Goal: Information Seeking & Learning: Check status

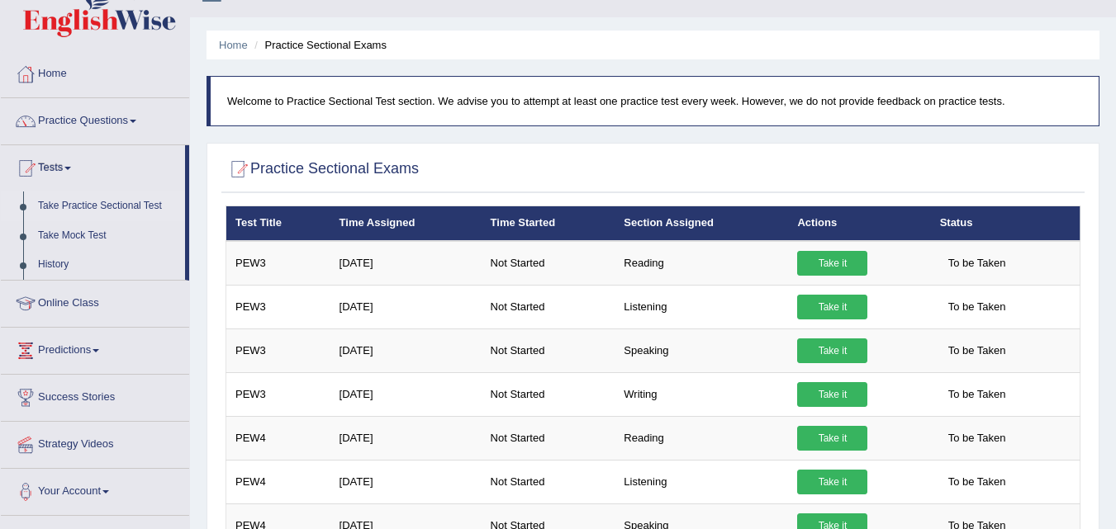
scroll to position [239, 0]
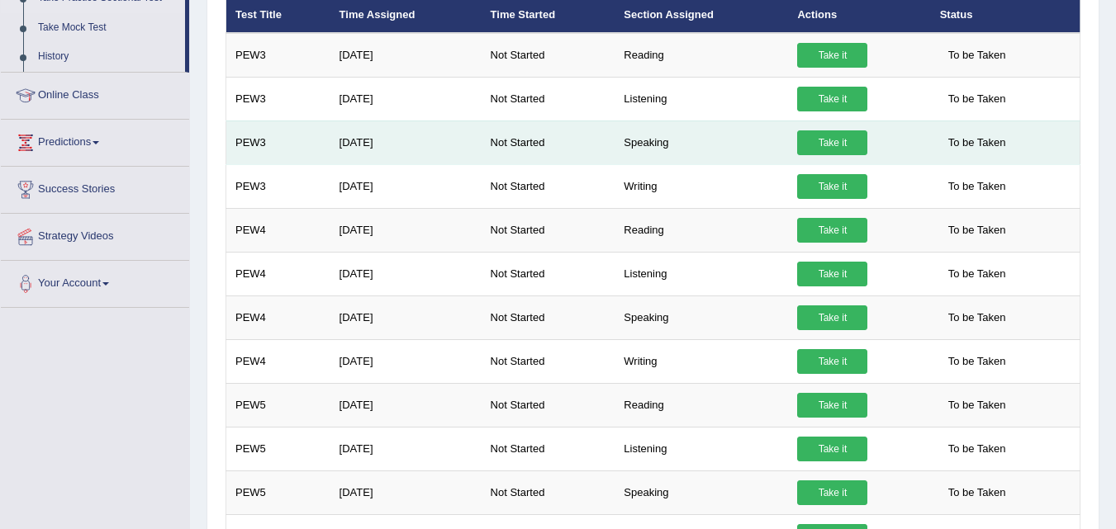
click at [826, 144] on link "Take it" at bounding box center [832, 142] width 70 height 25
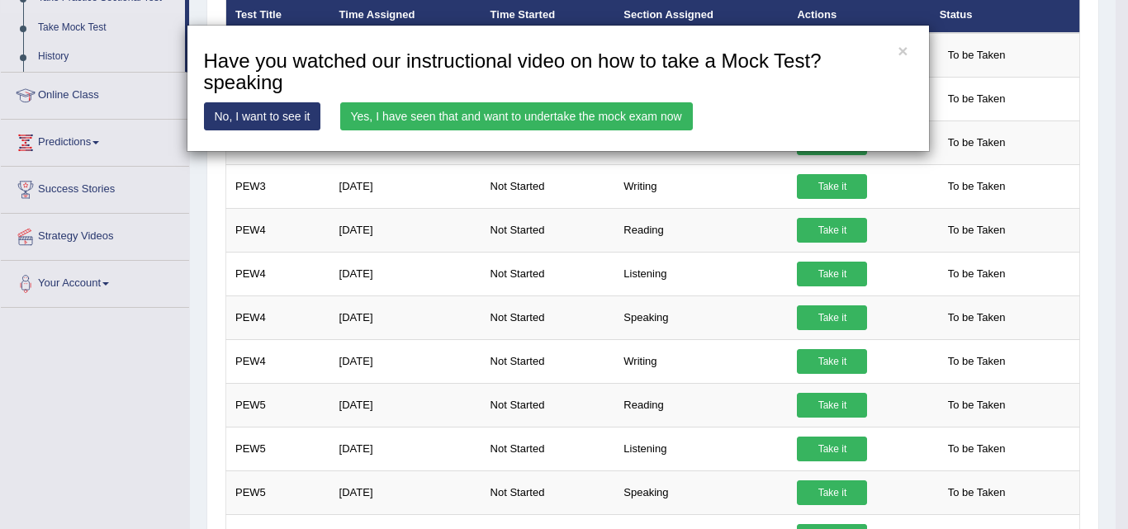
click at [270, 110] on link "No, I want to see it" at bounding box center [262, 116] width 117 height 28
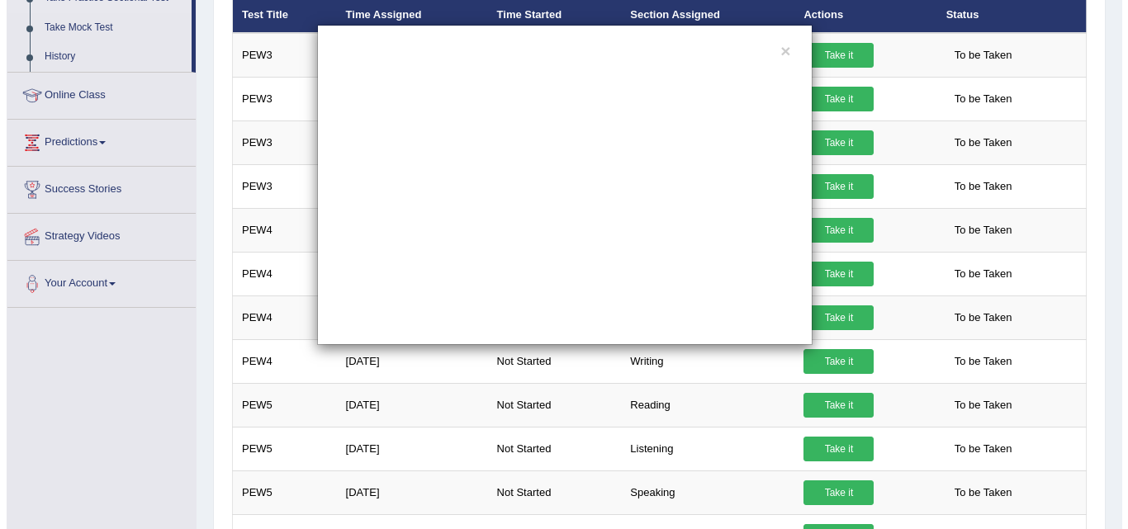
scroll to position [0, 0]
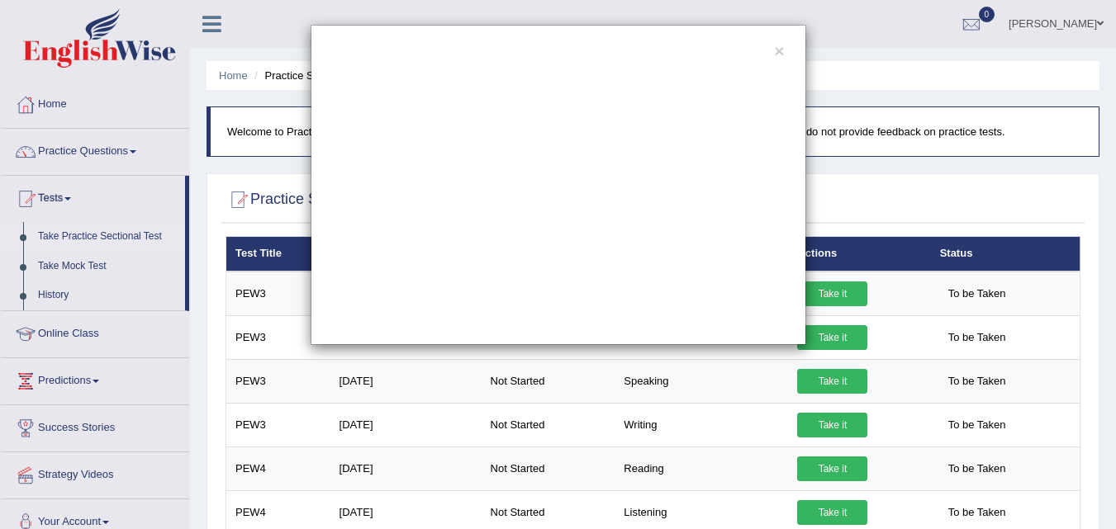
click at [785, 50] on div "×" at bounding box center [557, 185] width 495 height 320
click at [775, 50] on button "×" at bounding box center [779, 50] width 10 height 17
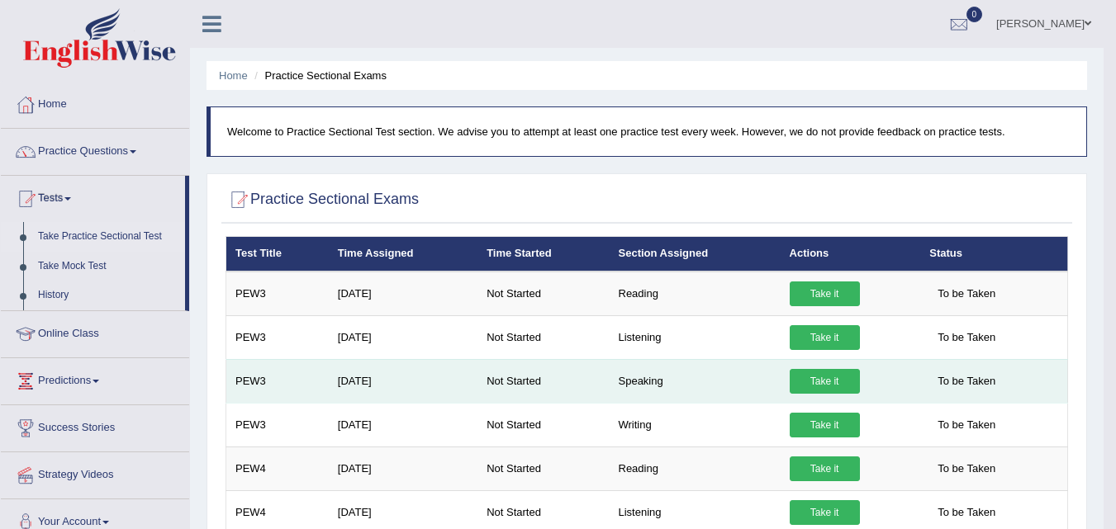
click at [365, 380] on td "Aug 1, 2025" at bounding box center [403, 381] width 149 height 44
click at [835, 380] on link "Take it" at bounding box center [824, 381] width 70 height 25
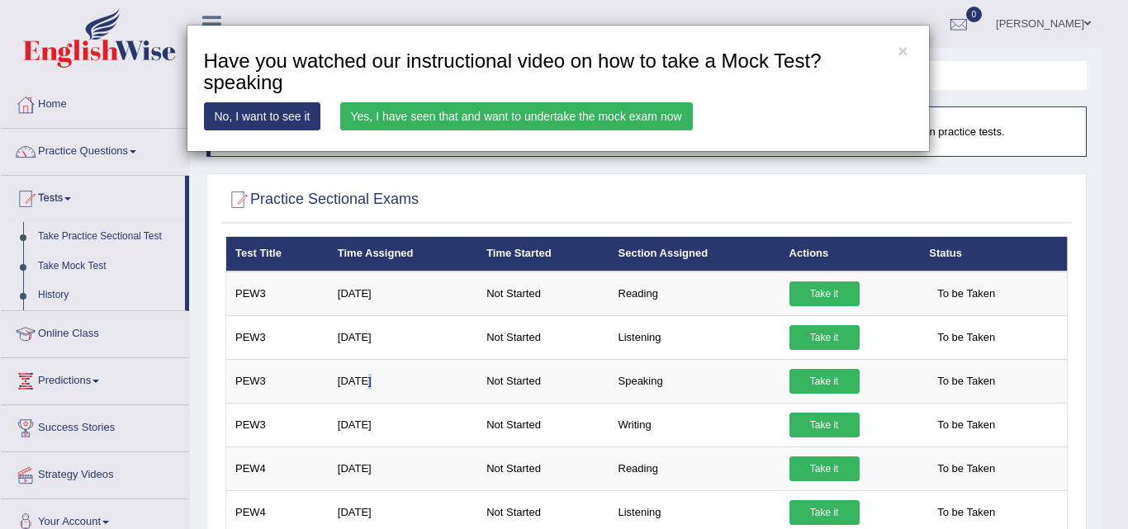
click at [572, 111] on link "Yes, I have seen that and want to undertake the mock exam now" at bounding box center [516, 116] width 353 height 28
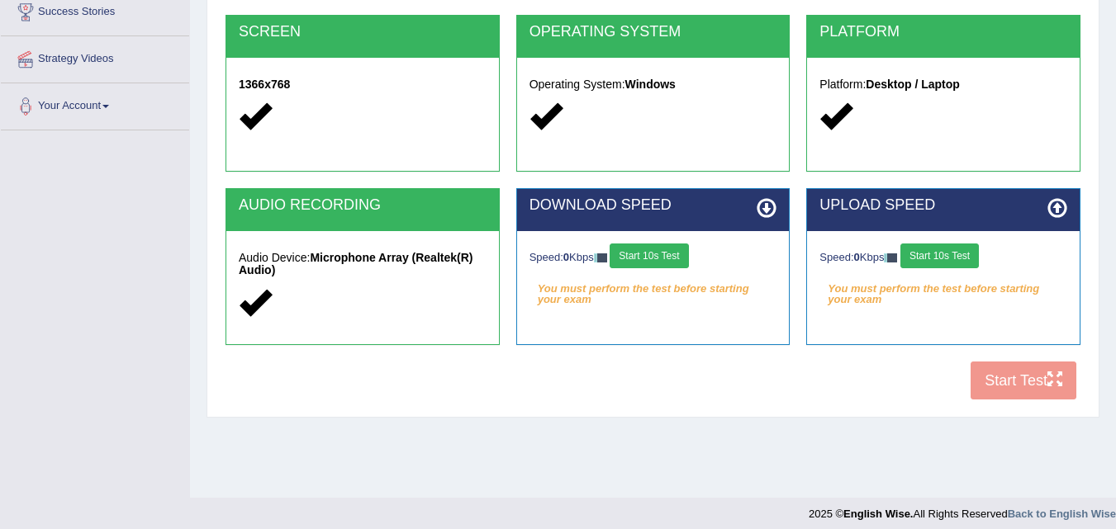
scroll to position [330, 0]
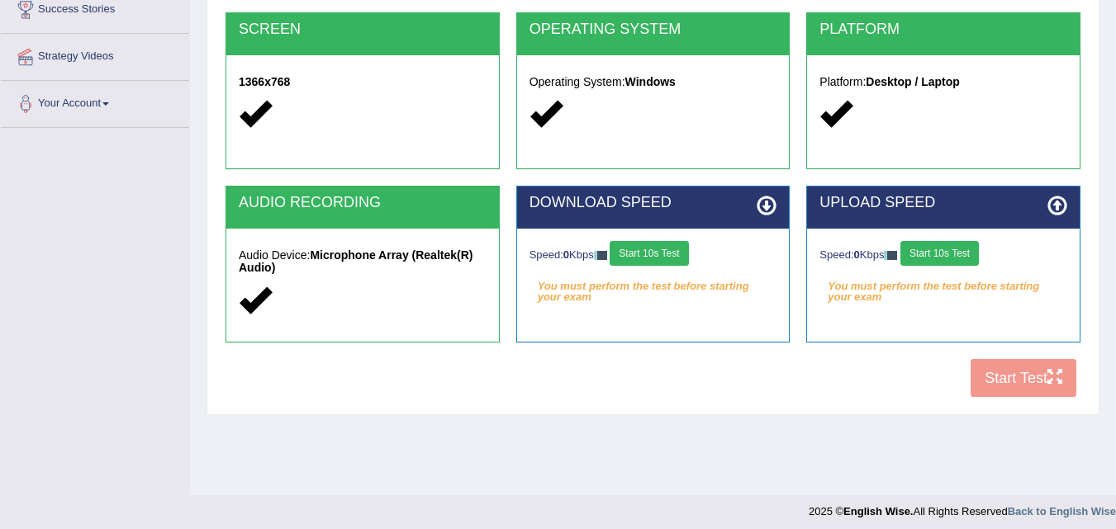
click at [647, 252] on button "Start 10s Test" at bounding box center [648, 253] width 78 height 25
click at [948, 253] on button "Start 10s Test" at bounding box center [939, 253] width 78 height 25
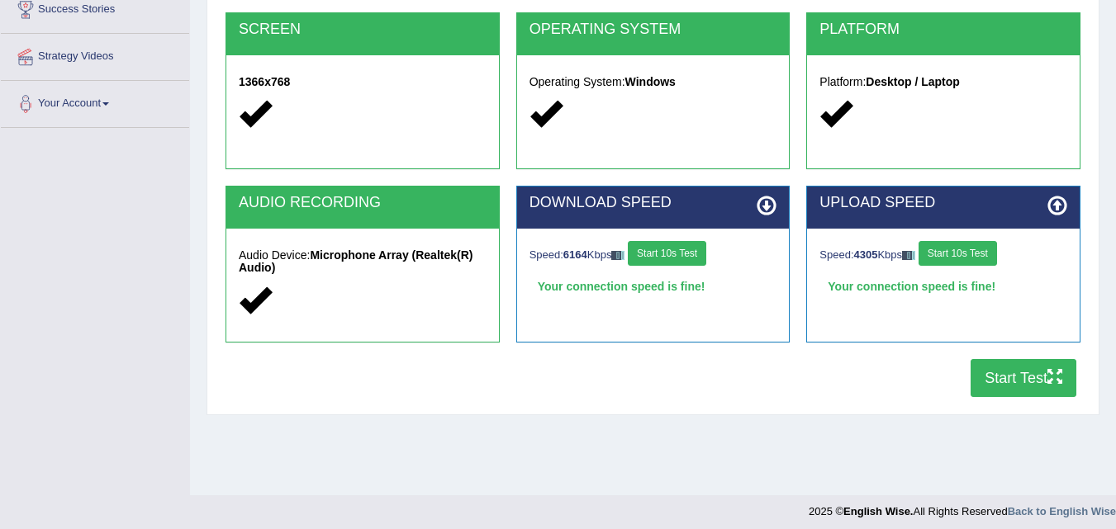
click at [688, 248] on button "Start 10s Test" at bounding box center [667, 253] width 78 height 25
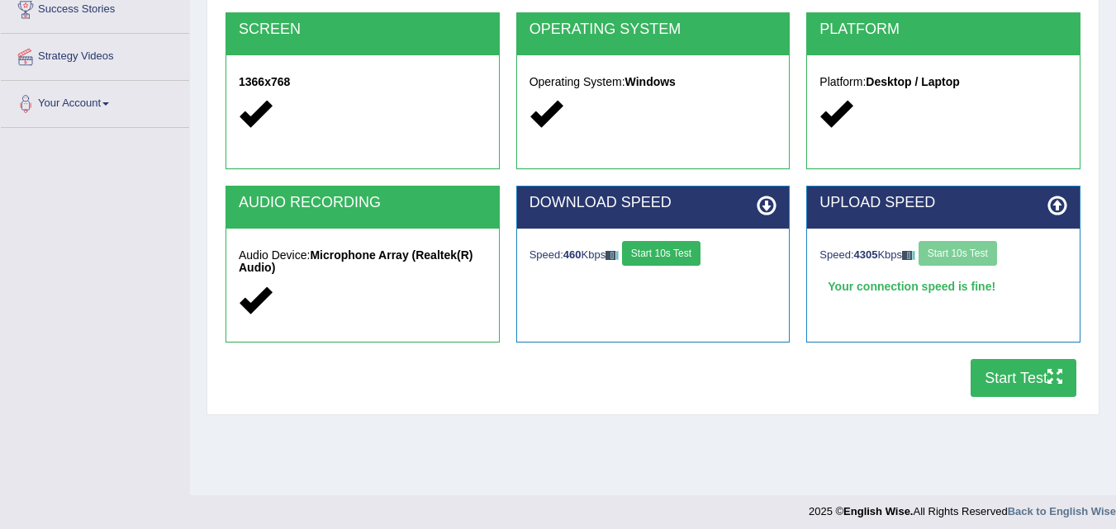
click at [688, 248] on button "Start 10s Test" at bounding box center [661, 253] width 78 height 25
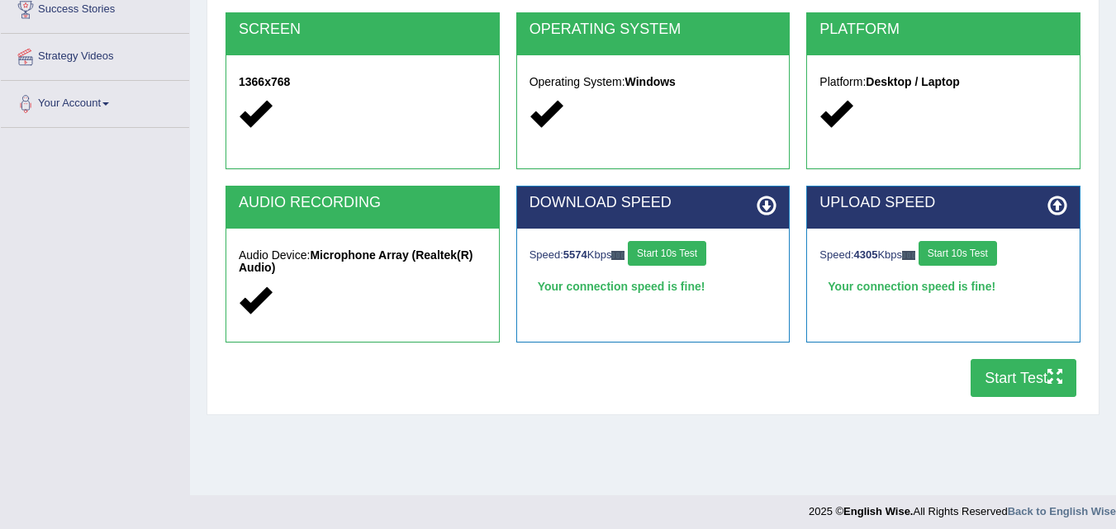
drag, startPoint x: 674, startPoint y: 244, endPoint x: 1127, endPoint y: 121, distance: 470.0
click at [1015, 369] on button "Start Test" at bounding box center [1023, 378] width 106 height 38
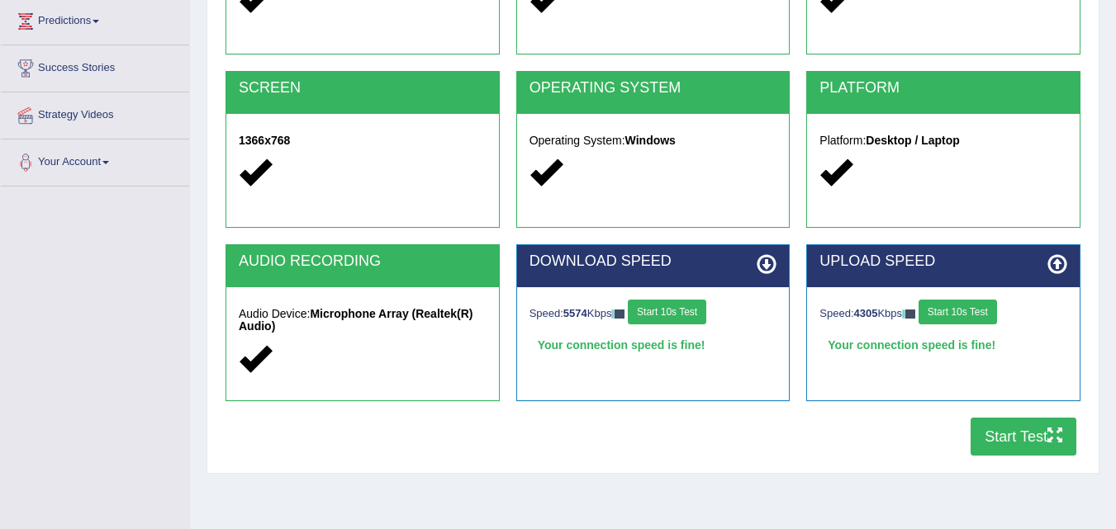
scroll to position [322, 0]
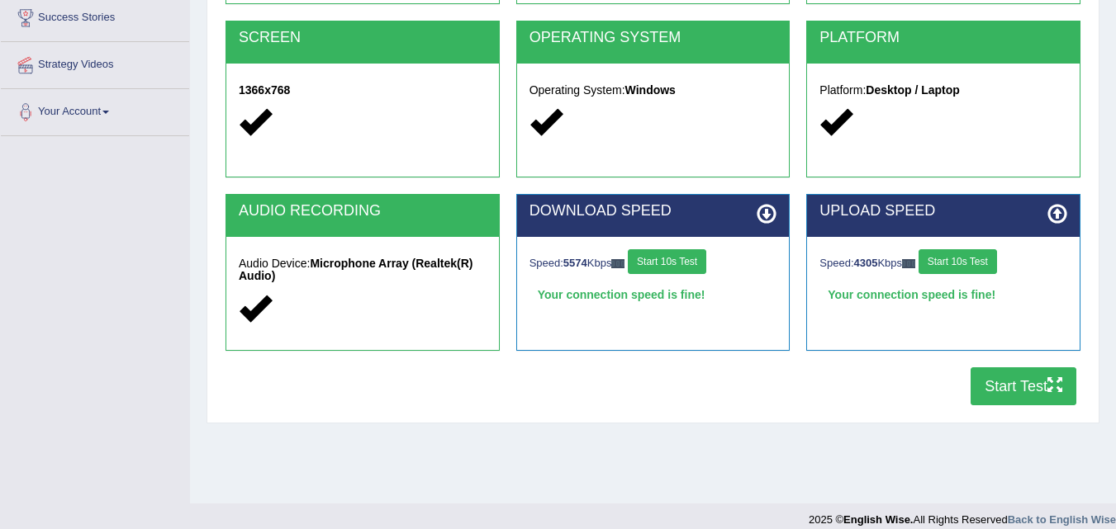
click at [1015, 387] on button "Start Test" at bounding box center [1023, 386] width 106 height 38
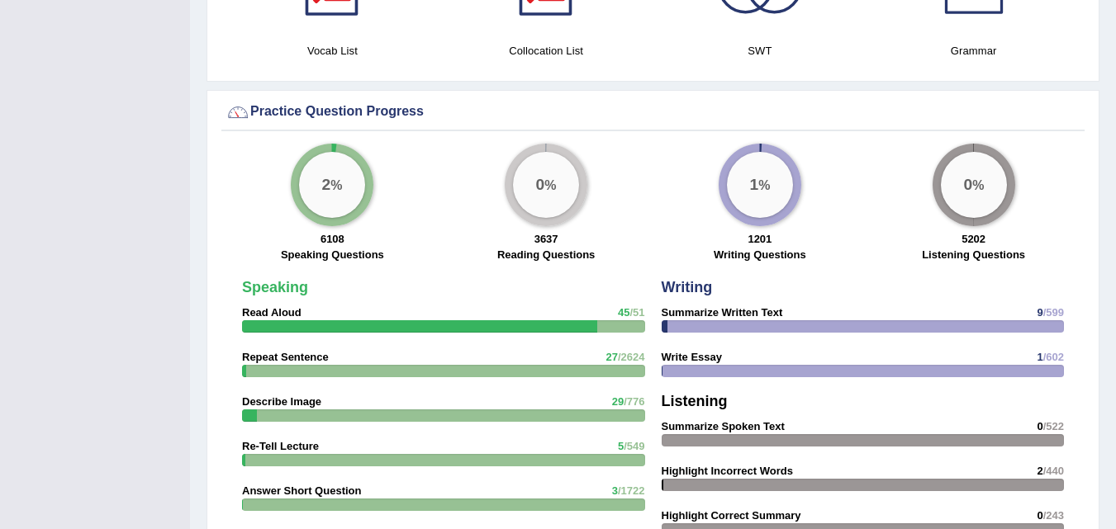
scroll to position [1130, 0]
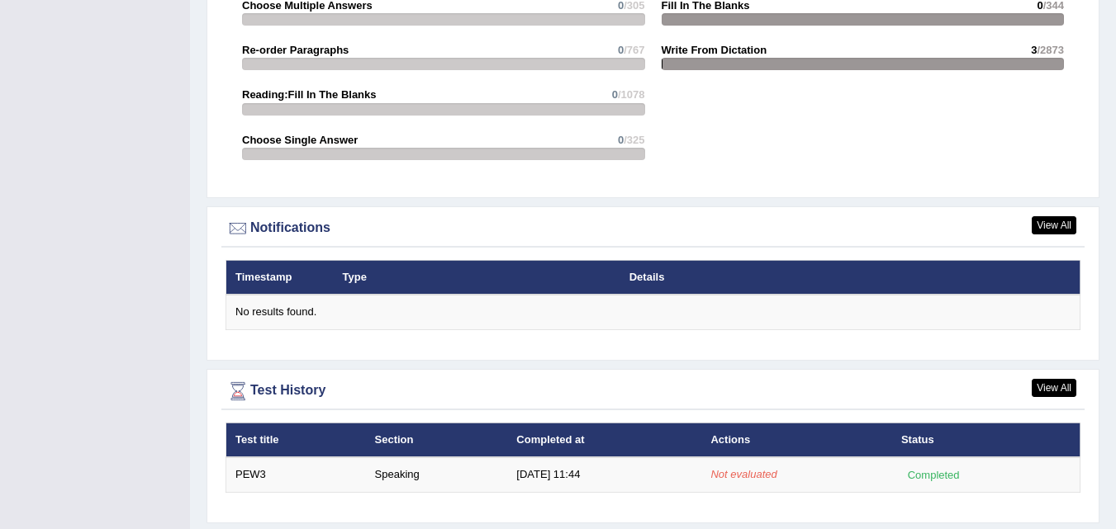
scroll to position [1849, 0]
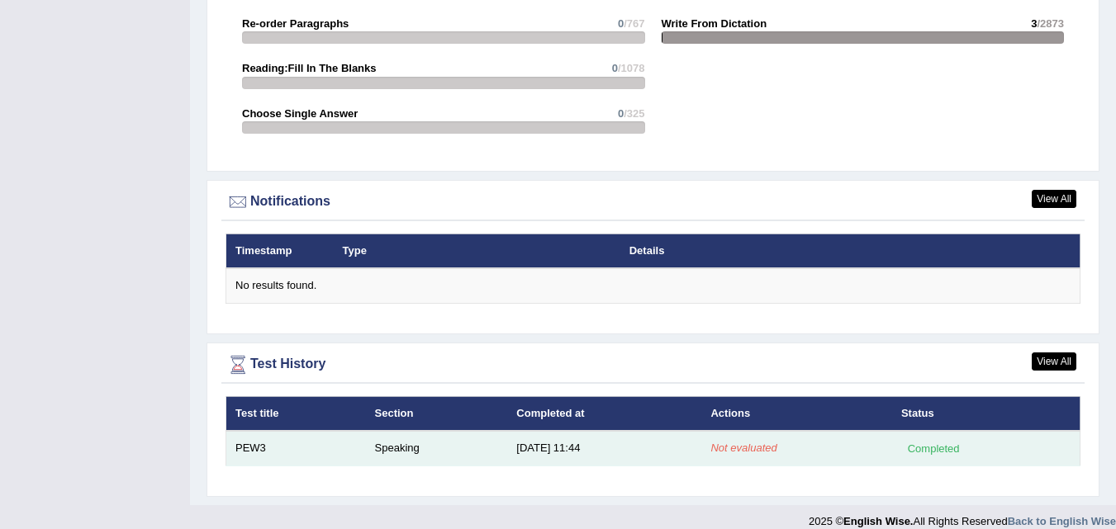
drag, startPoint x: 423, startPoint y: 425, endPoint x: 386, endPoint y: 431, distance: 36.8
click at [386, 431] on td "Speaking" at bounding box center [437, 448] width 142 height 35
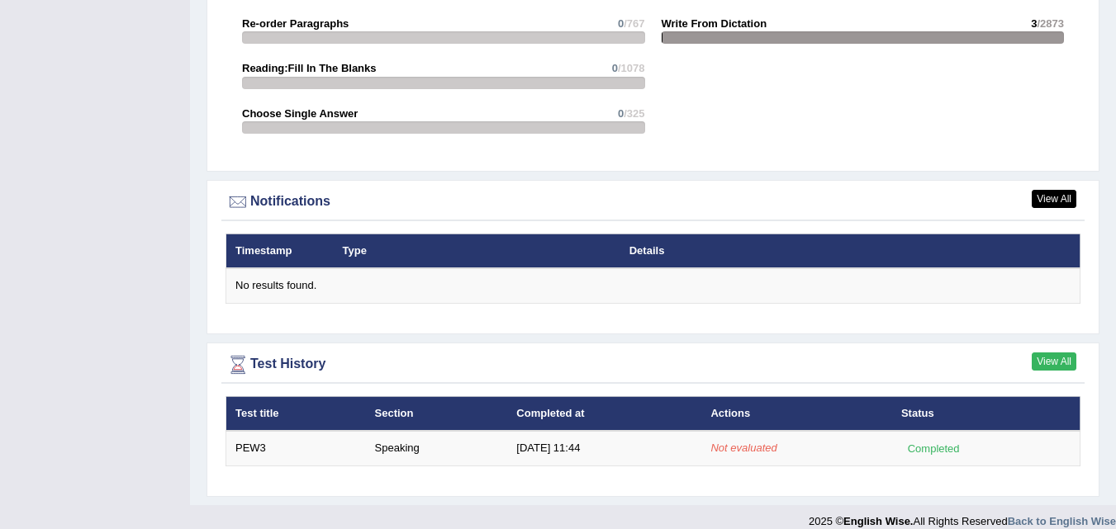
click at [1050, 353] on link "View All" at bounding box center [1053, 362] width 45 height 18
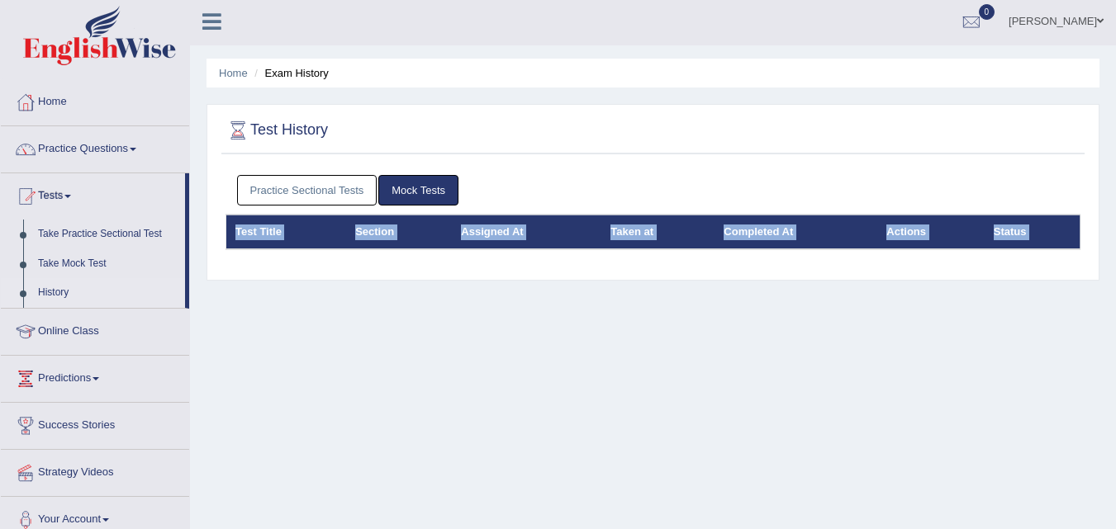
click at [296, 197] on link "Practice Sectional Tests" at bounding box center [307, 190] width 140 height 31
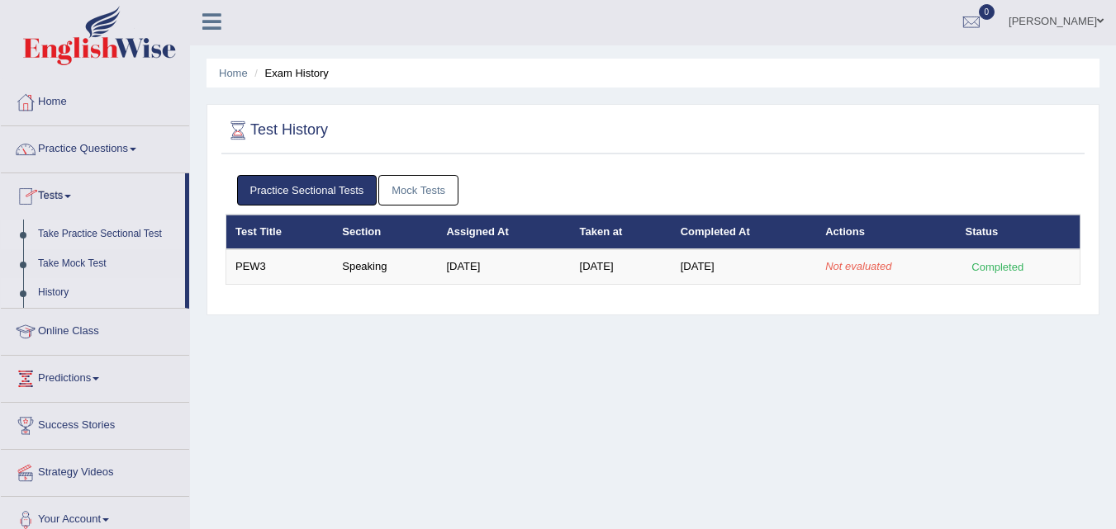
click at [74, 235] on link "Take Practice Sectional Test" at bounding box center [108, 235] width 154 height 30
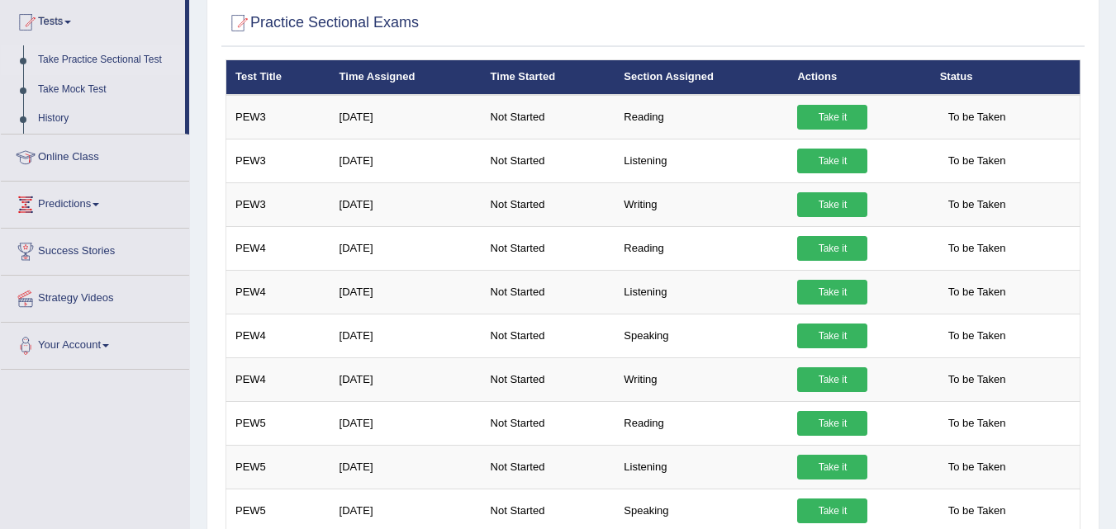
scroll to position [174, 0]
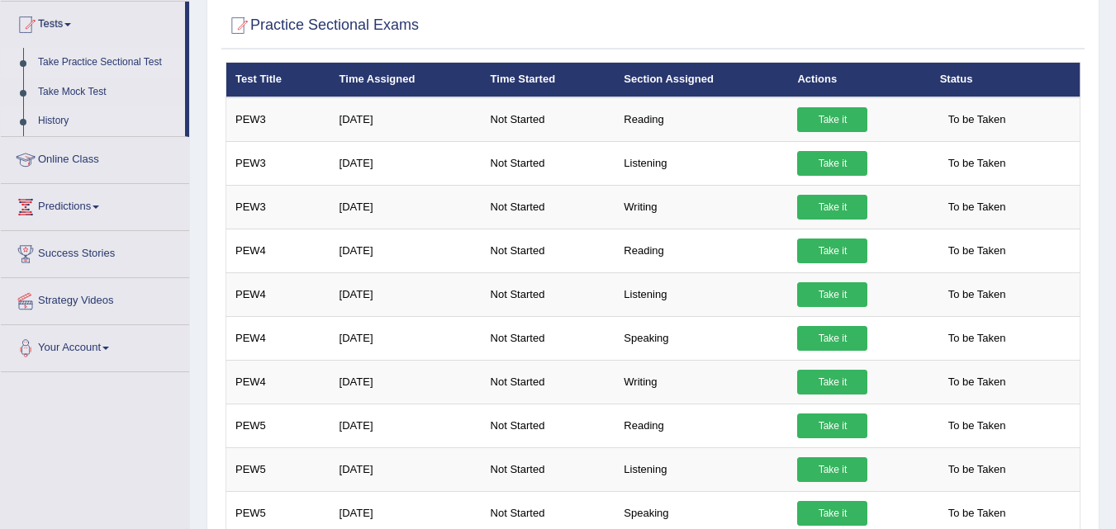
click at [37, 115] on link "History" at bounding box center [108, 122] width 154 height 30
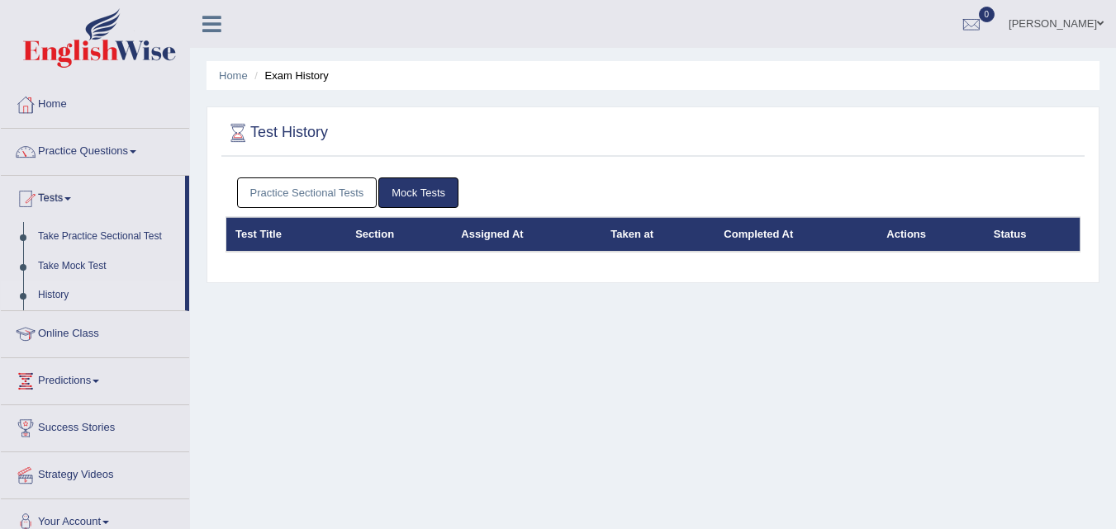
click at [307, 191] on link "Practice Sectional Tests" at bounding box center [307, 193] width 140 height 31
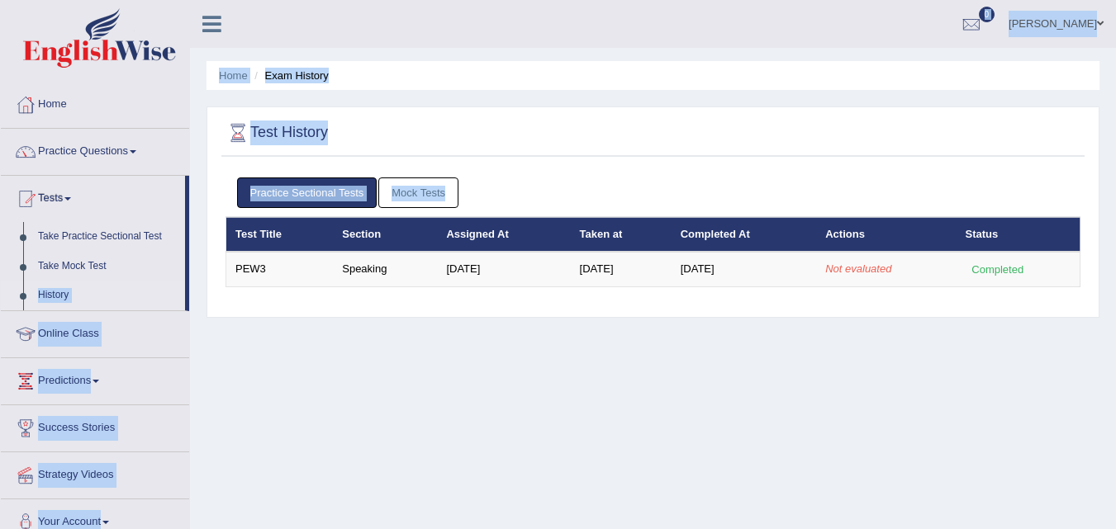
drag, startPoint x: 189, startPoint y: 268, endPoint x: 209, endPoint y: 347, distance: 80.9
click at [209, 345] on div "Toggle navigation Home Practice Questions Speaking Practice Read Aloud Repeat S…" at bounding box center [558, 429] width 1116 height 859
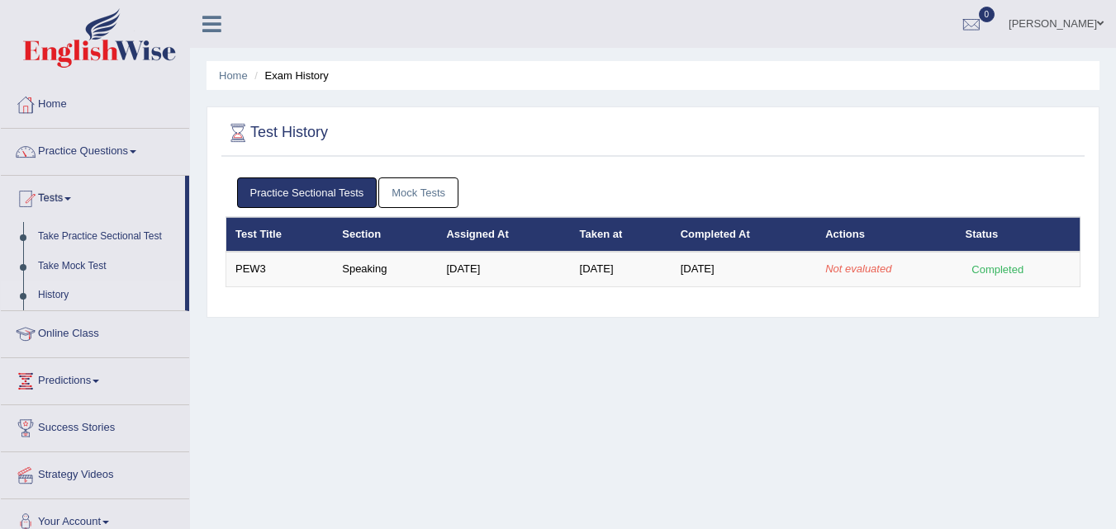
click at [264, 409] on div "Home Exam History Test History Practice Sectional Tests Mock Tests Test Title S…" at bounding box center [653, 413] width 926 height 826
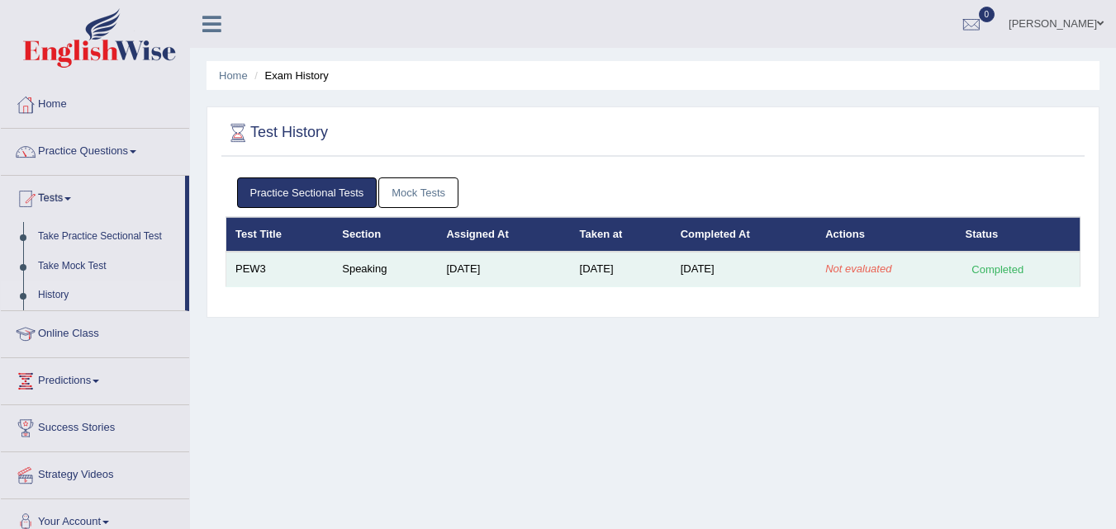
click at [364, 276] on td "Speaking" at bounding box center [385, 269] width 104 height 35
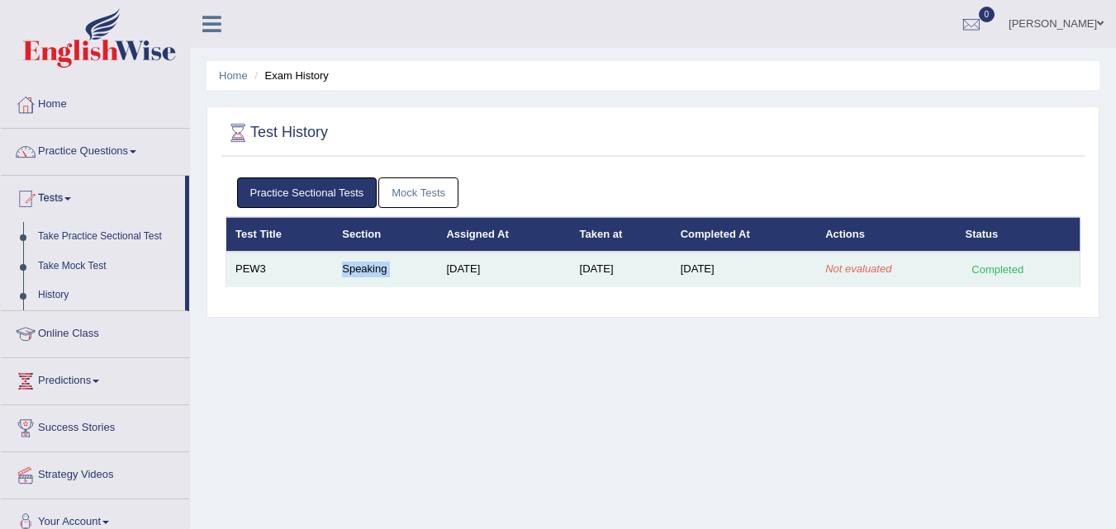
click at [364, 276] on td "Speaking" at bounding box center [385, 269] width 104 height 35
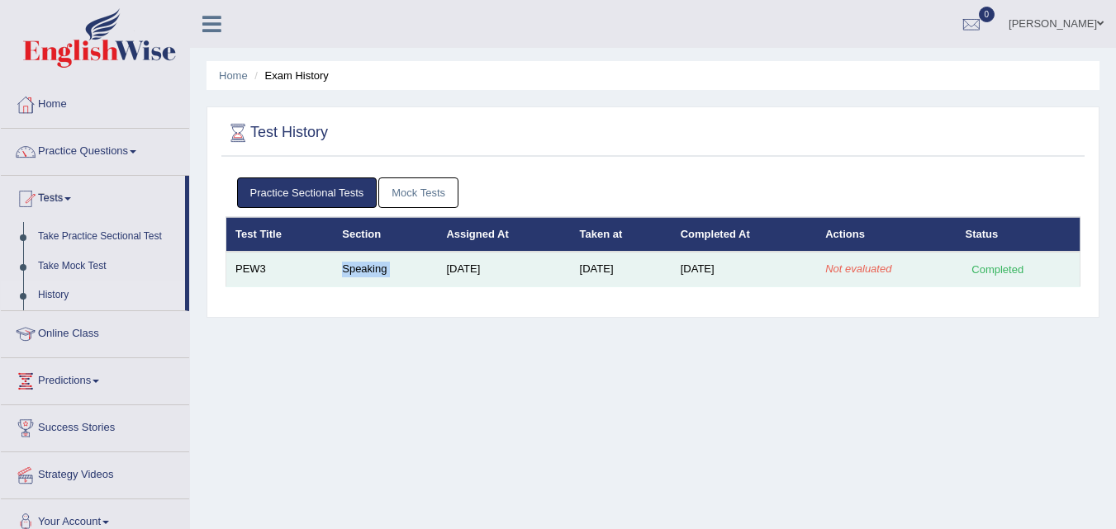
click at [364, 276] on td "Speaking" at bounding box center [385, 269] width 104 height 35
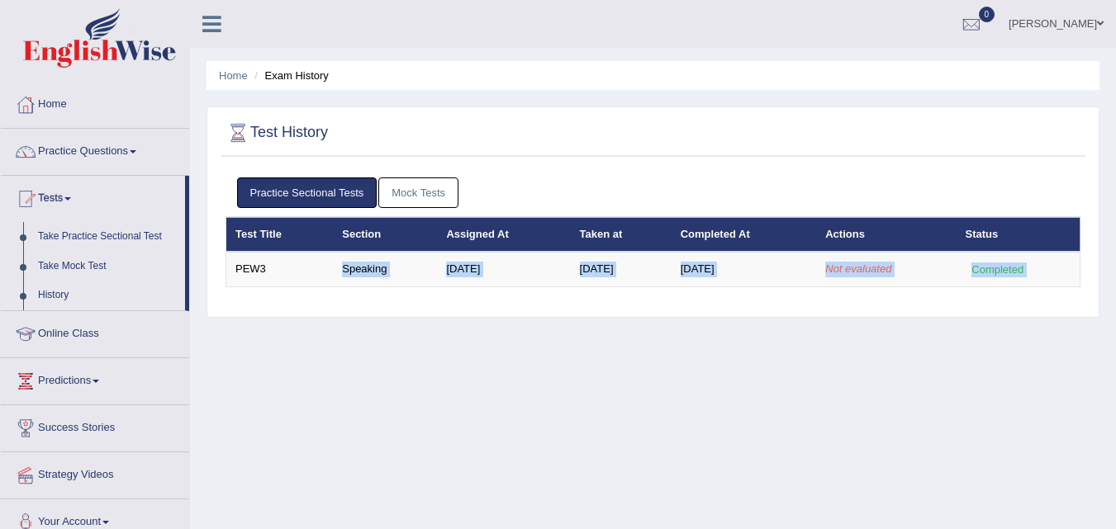
drag, startPoint x: 364, startPoint y: 276, endPoint x: 1083, endPoint y: 317, distance: 719.6
click at [1083, 317] on div "Test History Practice Sectional Tests Mock Tests Test Title Section Assigned At…" at bounding box center [652, 212] width 893 height 211
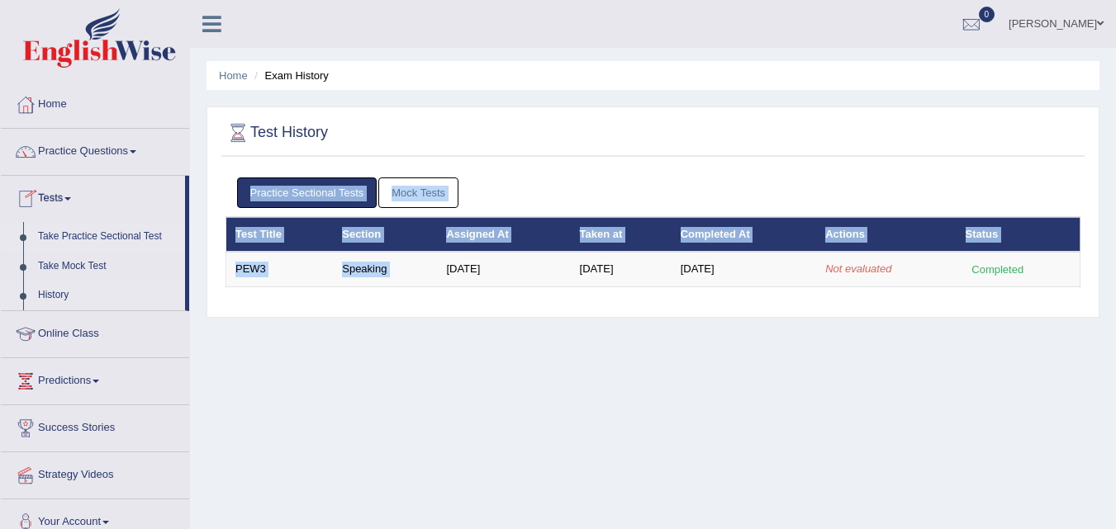
click at [93, 230] on link "Take Practice Sectional Test" at bounding box center [108, 237] width 154 height 30
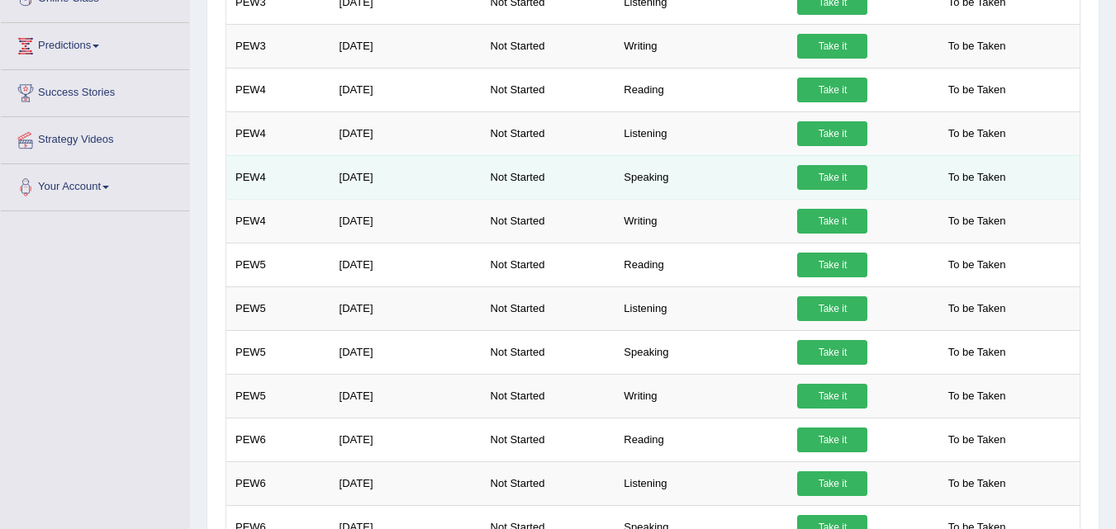
scroll to position [335, 0]
click at [827, 173] on link "Take it" at bounding box center [832, 177] width 70 height 25
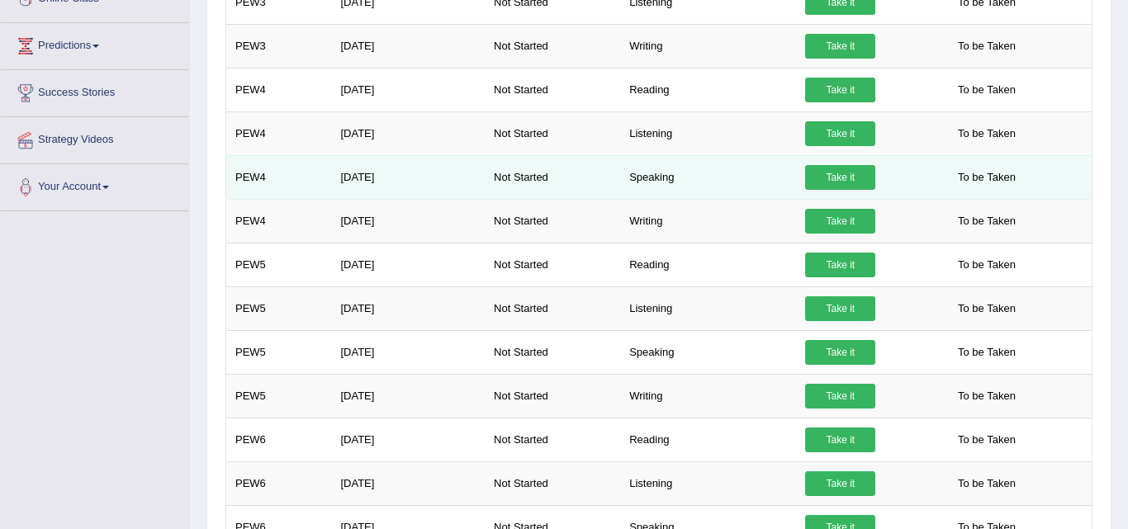
click at [827, 173] on link "Take it" at bounding box center [840, 177] width 70 height 25
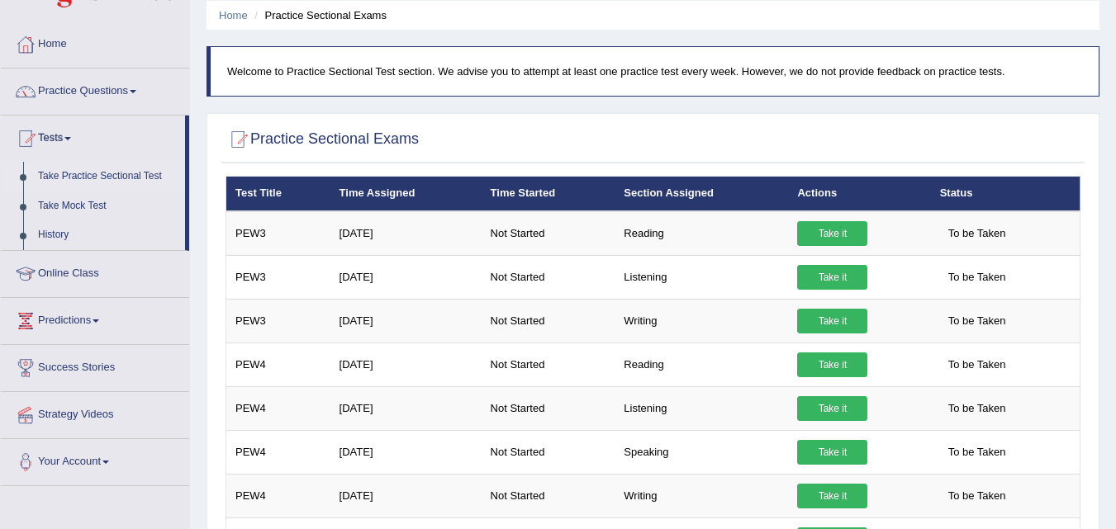
scroll to position [55, 0]
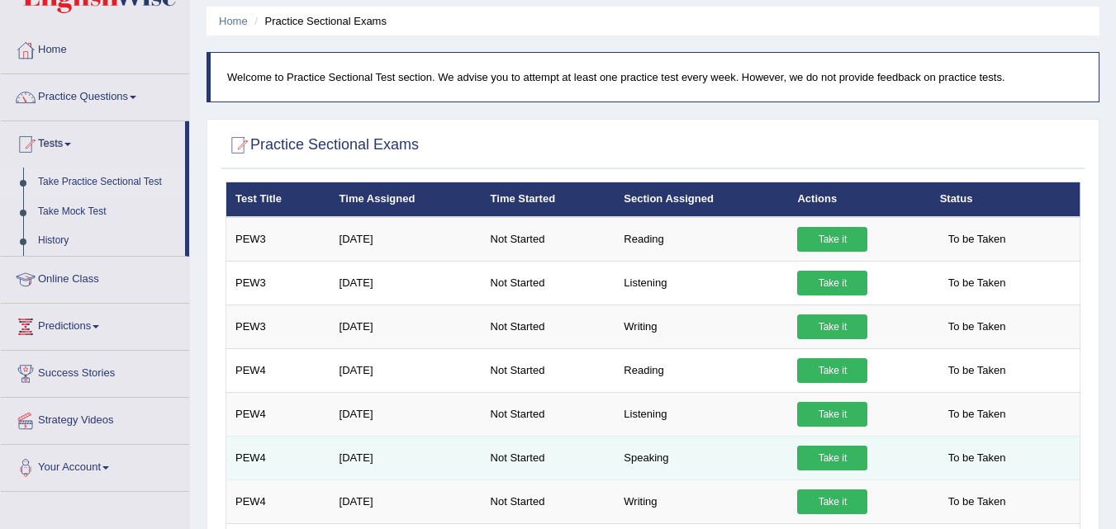
click at [814, 456] on link "Take it" at bounding box center [832, 458] width 70 height 25
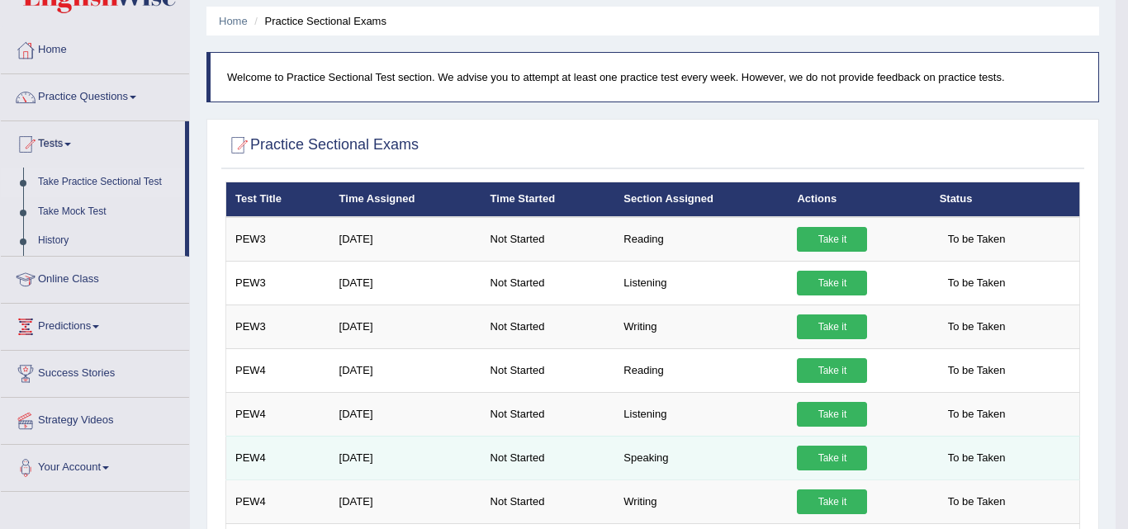
click at [814, 456] on link "Take it" at bounding box center [832, 458] width 70 height 25
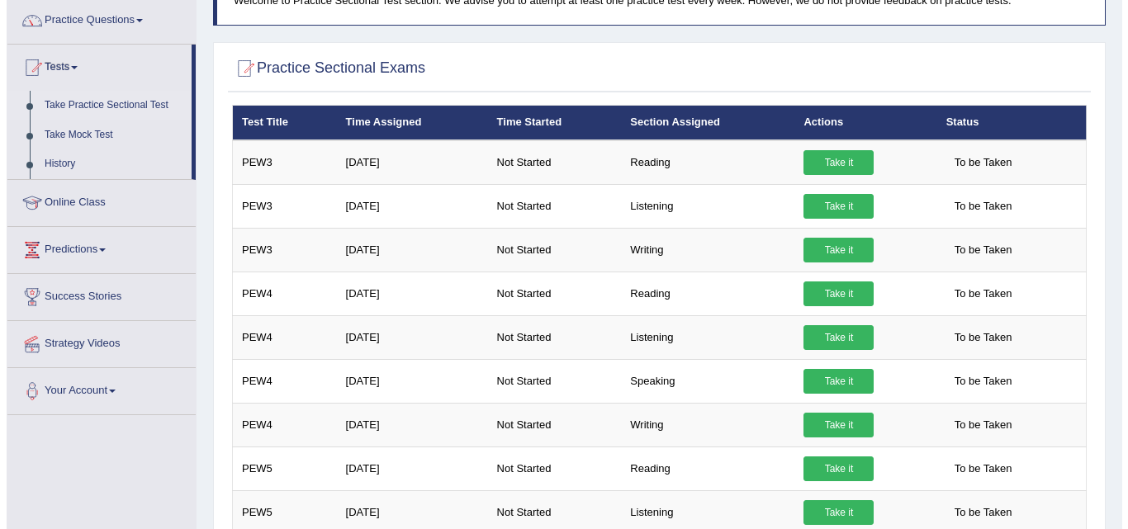
scroll to position [137, 0]
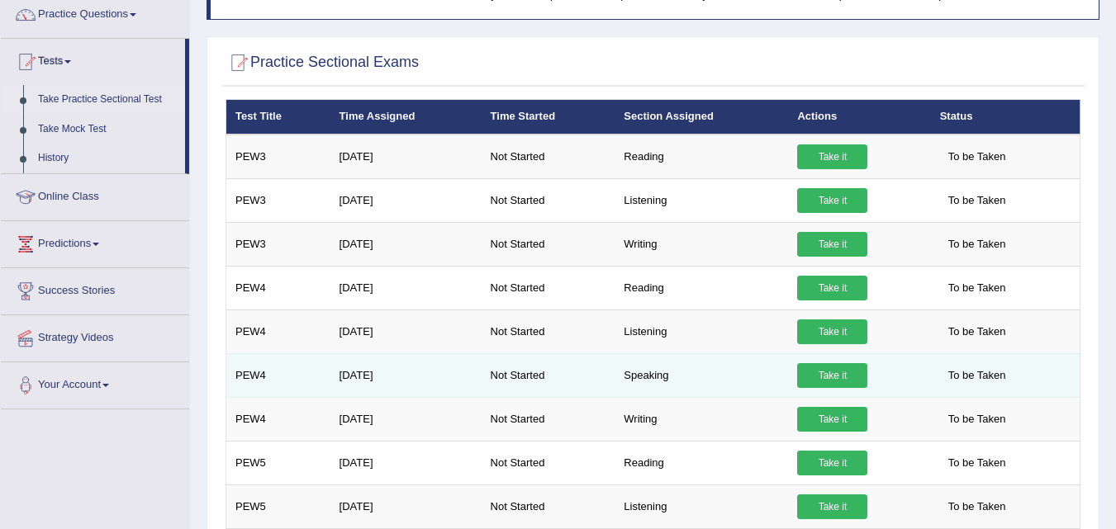
click at [832, 371] on link "Take it" at bounding box center [832, 375] width 70 height 25
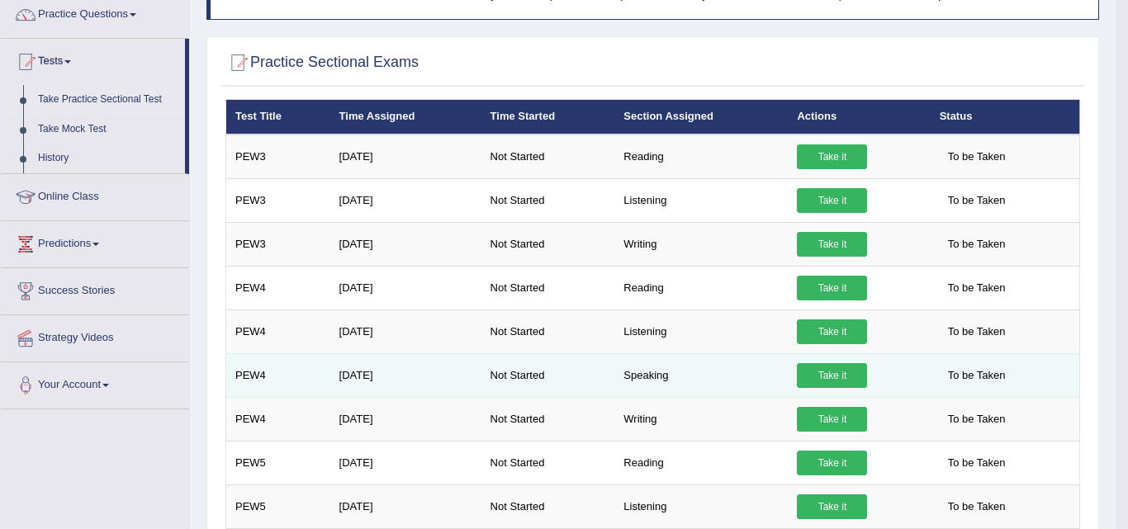
click at [832, 371] on link "Take it" at bounding box center [832, 375] width 70 height 25
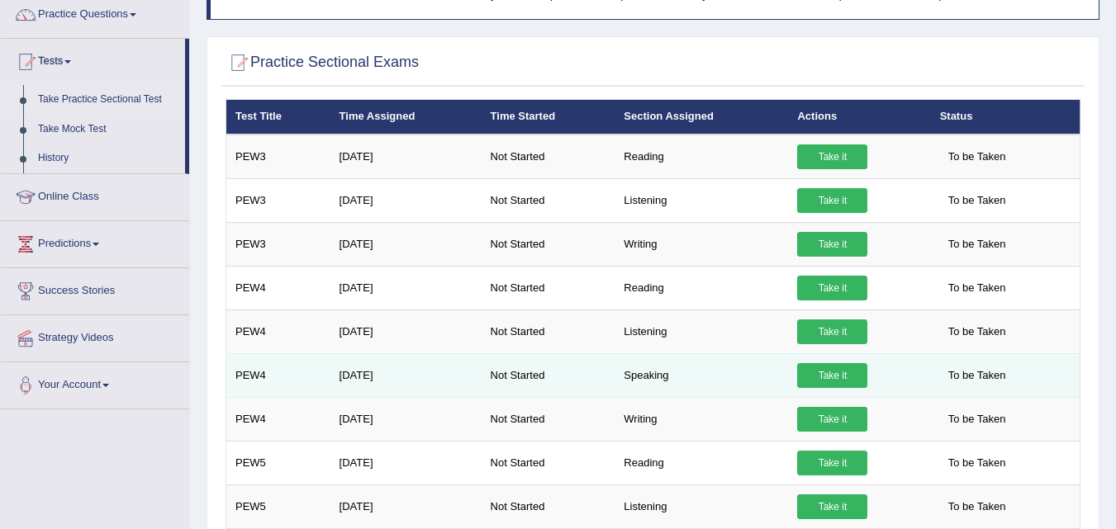
click at [832, 371] on link "Take it" at bounding box center [832, 375] width 70 height 25
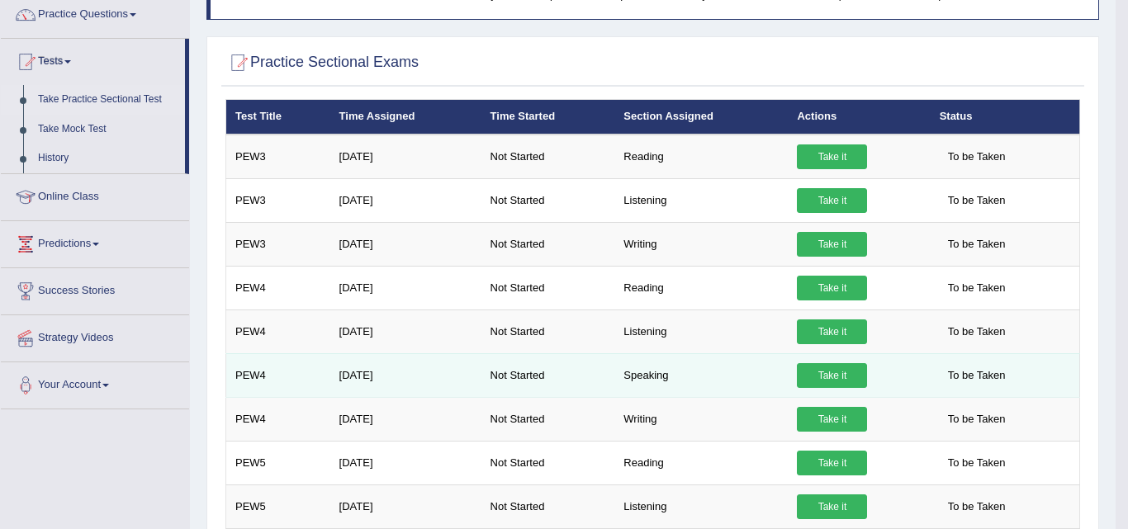
click at [832, 371] on link "Take it" at bounding box center [832, 375] width 70 height 25
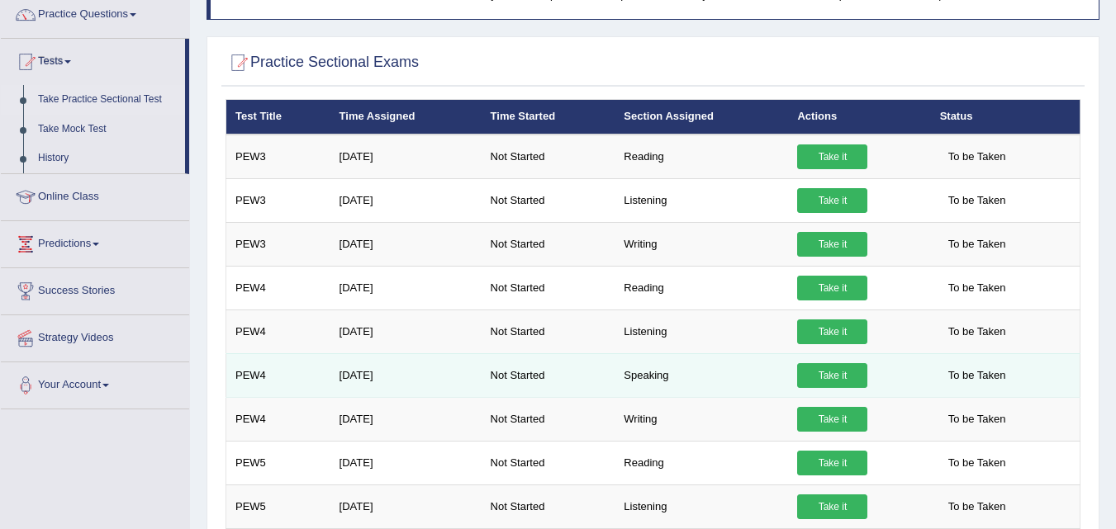
click at [832, 371] on link "Take it" at bounding box center [832, 375] width 70 height 25
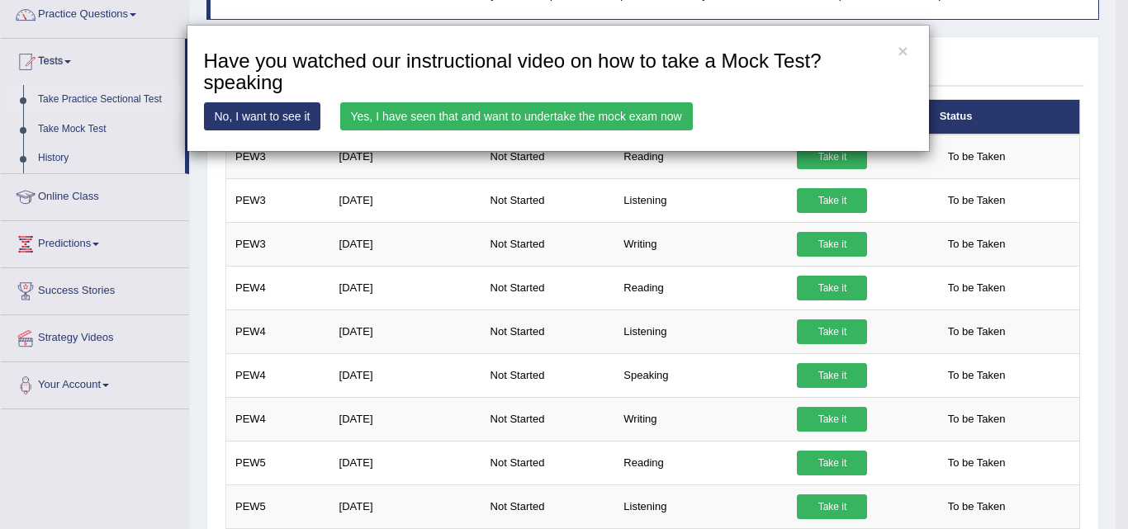
click at [427, 111] on link "Yes, I have seen that and want to undertake the mock exam now" at bounding box center [516, 116] width 353 height 28
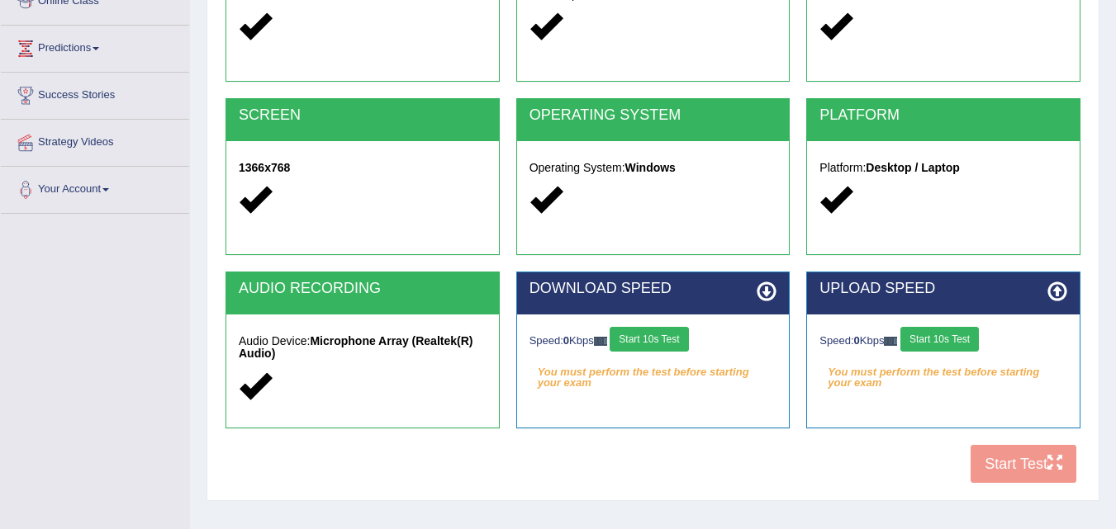
click at [667, 336] on button "Start 10s Test" at bounding box center [648, 339] width 78 height 25
click at [927, 344] on div "Speed: 0 Kbps Start 10s Test" at bounding box center [943, 341] width 248 height 29
click at [771, 289] on icon at bounding box center [766, 292] width 20 height 20
click at [954, 339] on button "Start 10s Test" at bounding box center [939, 339] width 78 height 25
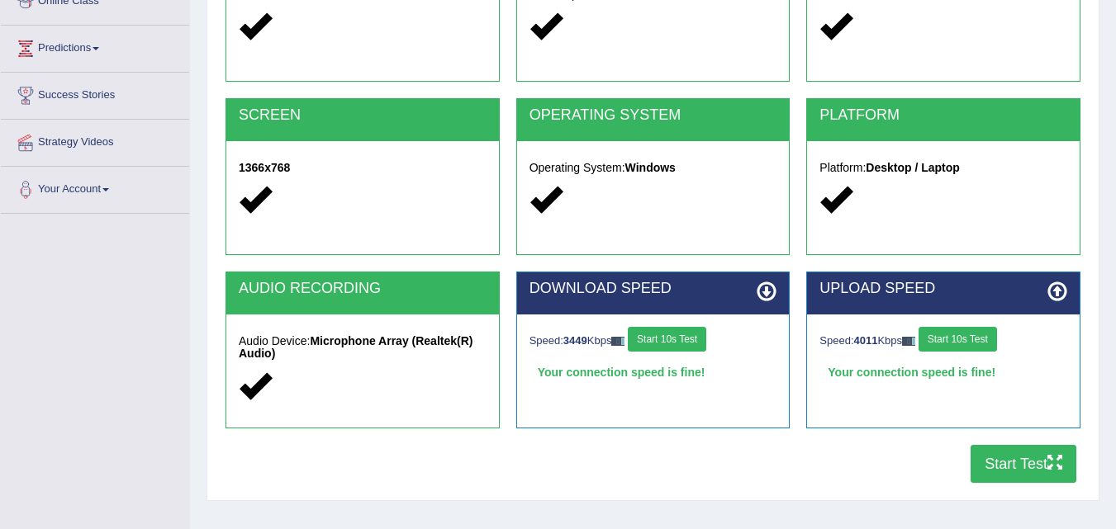
click at [1003, 458] on button "Start Test" at bounding box center [1023, 464] width 106 height 38
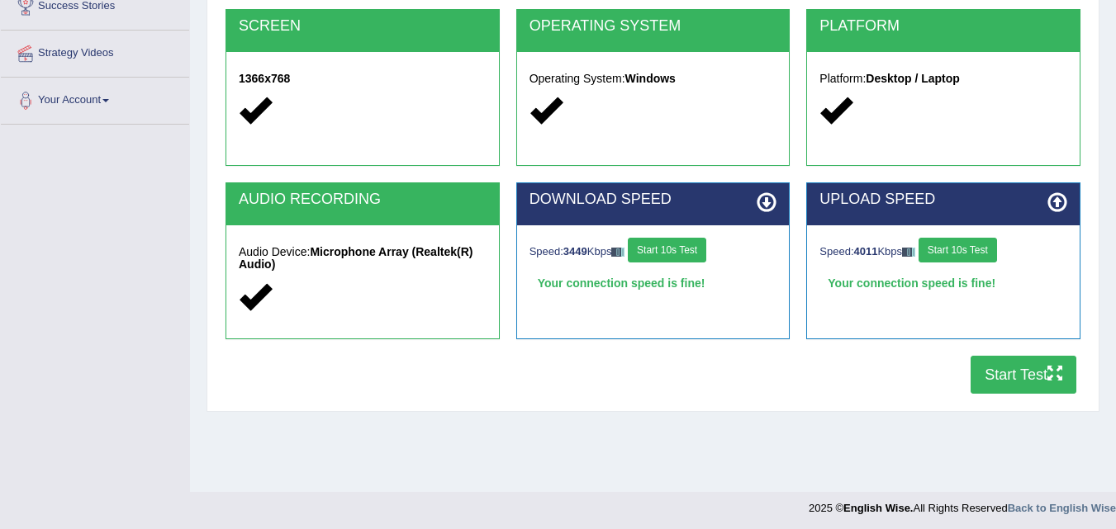
scroll to position [338, 0]
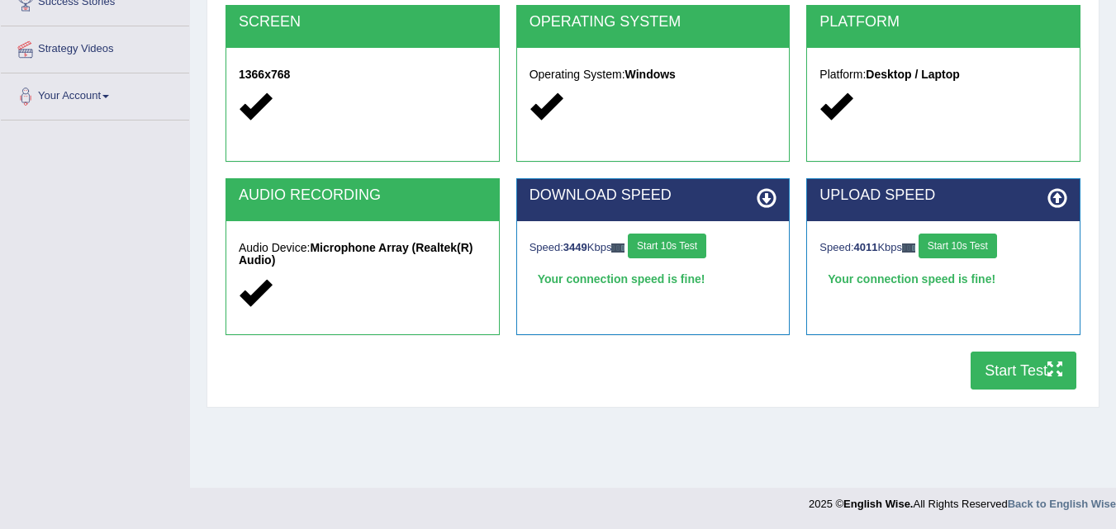
click at [1014, 367] on button "Start Test" at bounding box center [1023, 371] width 106 height 38
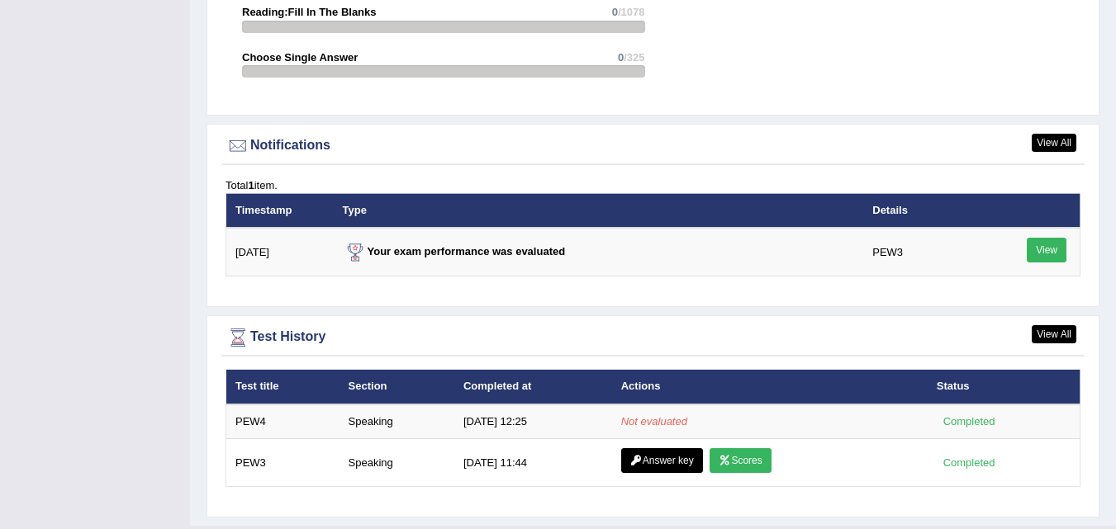
scroll to position [1926, 0]
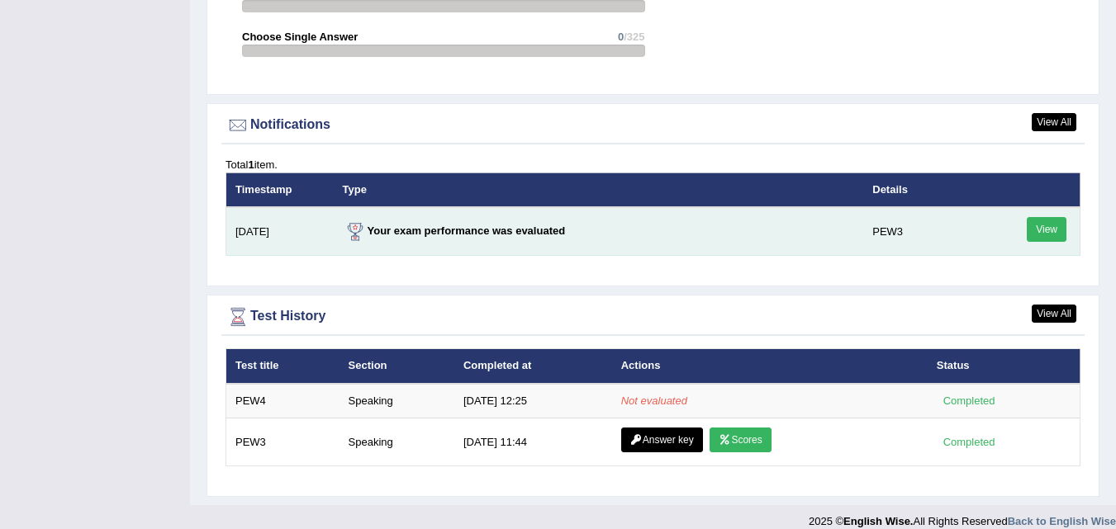
click at [1051, 217] on link "View" at bounding box center [1046, 229] width 40 height 25
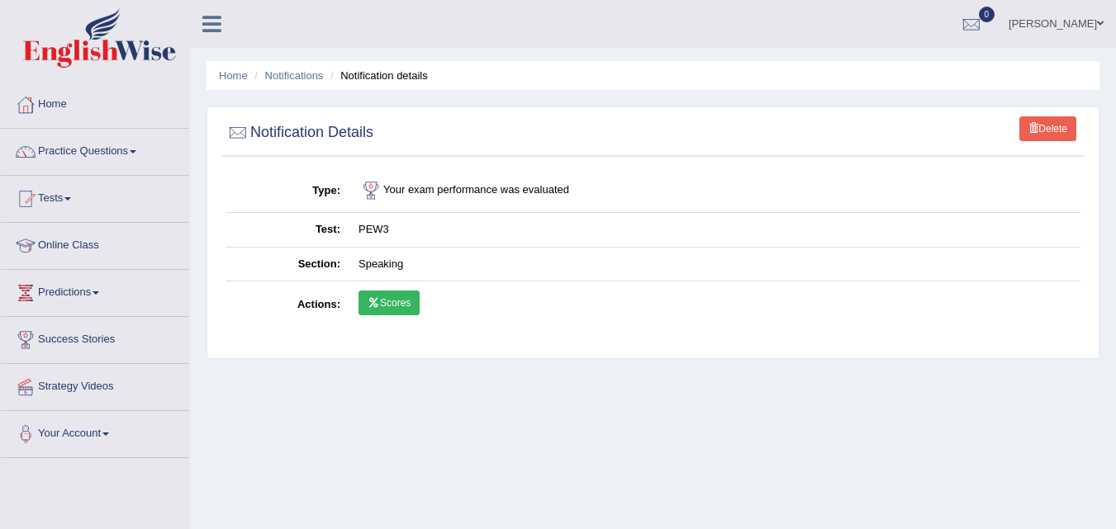
click at [389, 301] on link "Scores" at bounding box center [388, 303] width 61 height 25
click at [1047, 129] on link "Delete" at bounding box center [1047, 128] width 57 height 25
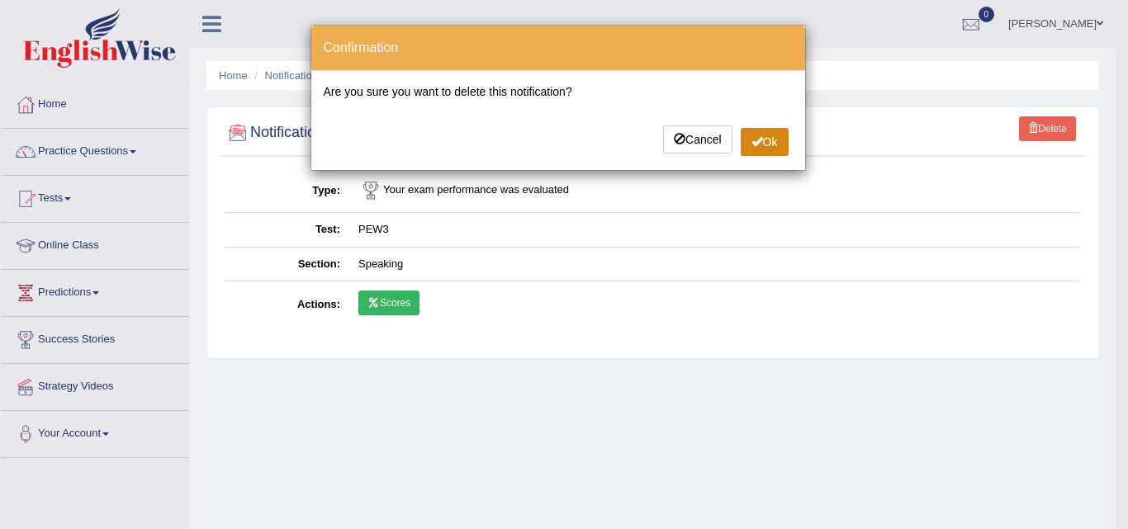
click at [774, 142] on button "Ok" at bounding box center [765, 142] width 48 height 28
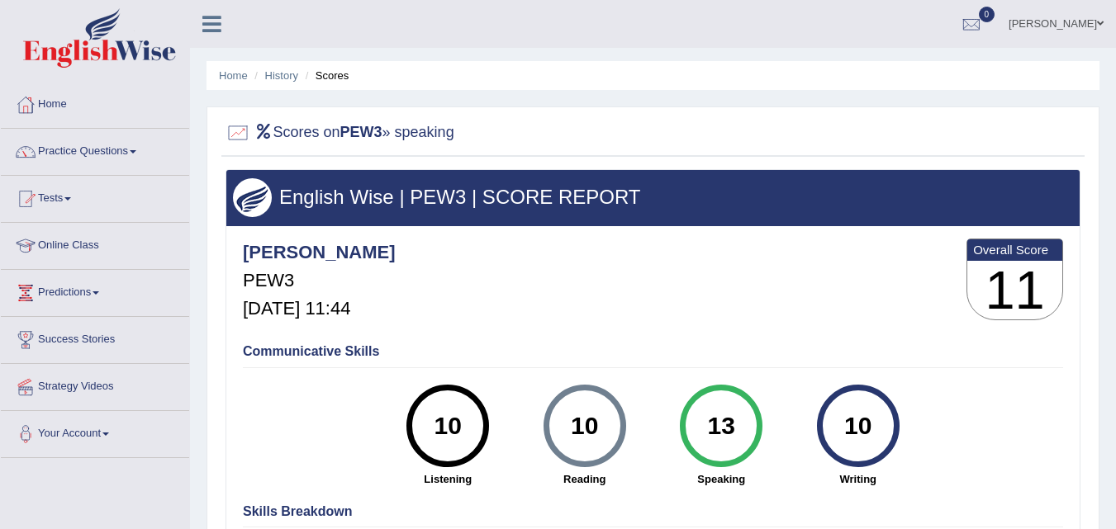
click at [71, 196] on link "Tests" at bounding box center [95, 196] width 188 height 41
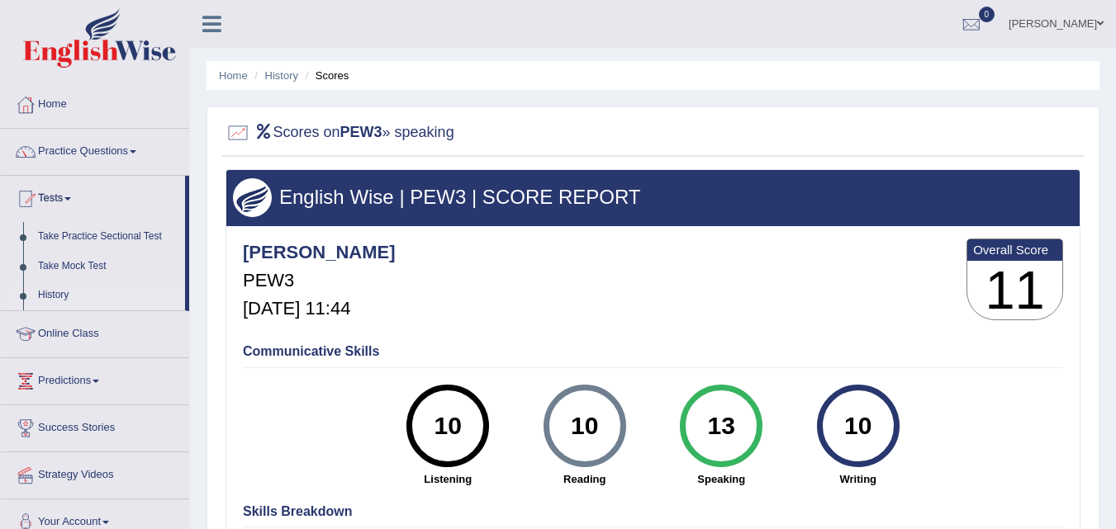
click at [55, 296] on link "History" at bounding box center [108, 296] width 154 height 30
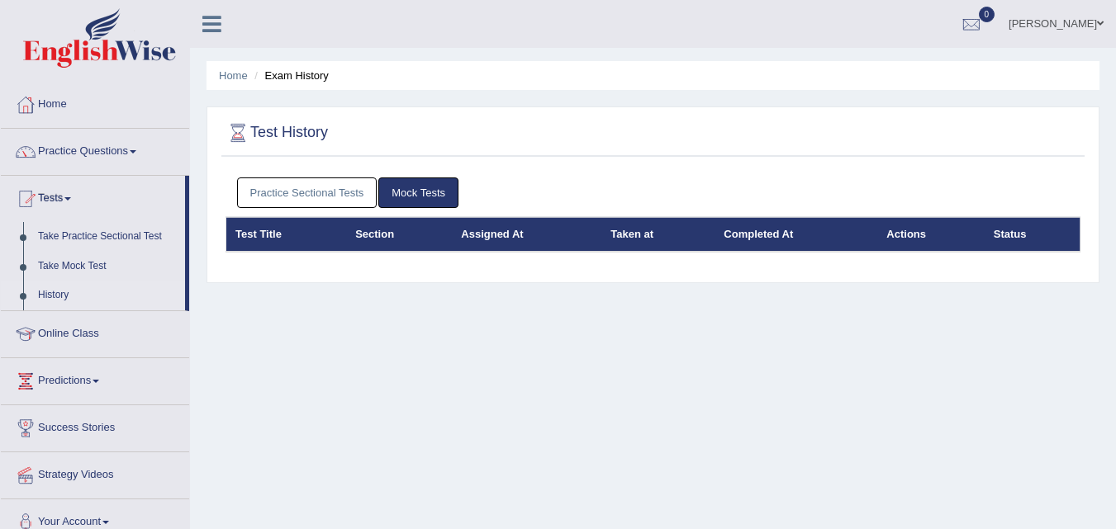
click at [55, 296] on link "History" at bounding box center [108, 296] width 154 height 30
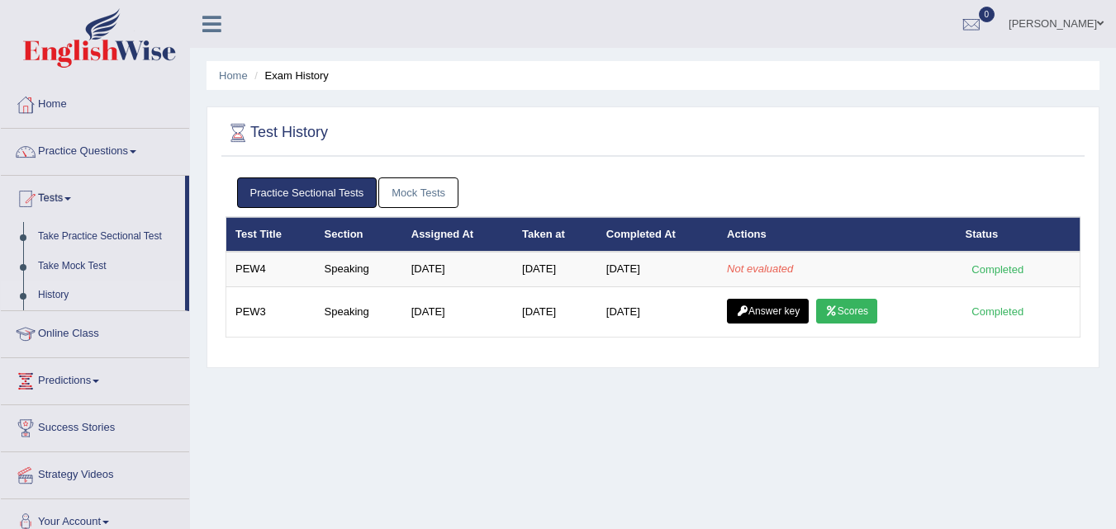
click at [786, 310] on link "Answer key" at bounding box center [768, 311] width 82 height 25
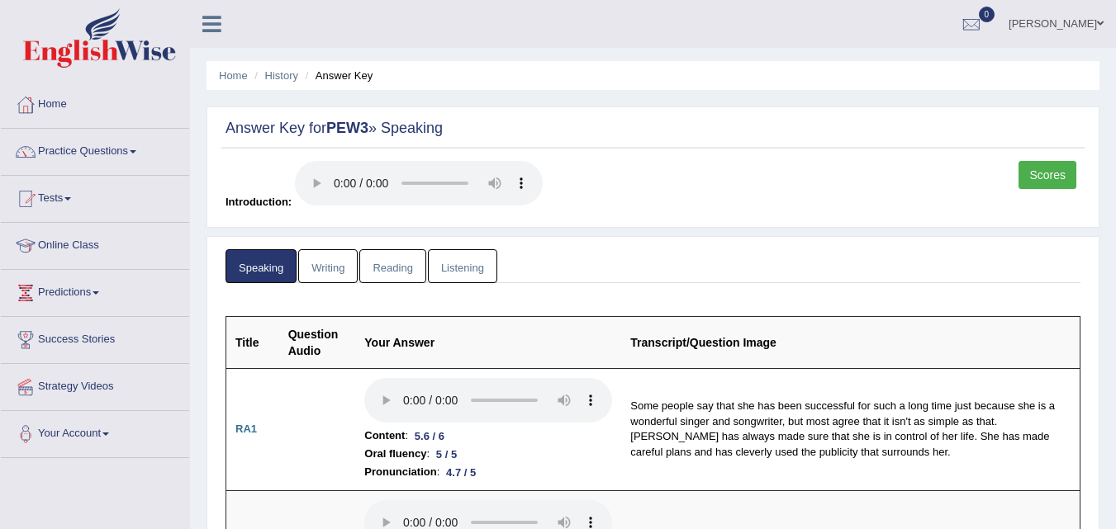
click at [1055, 170] on link "Scores" at bounding box center [1047, 175] width 58 height 28
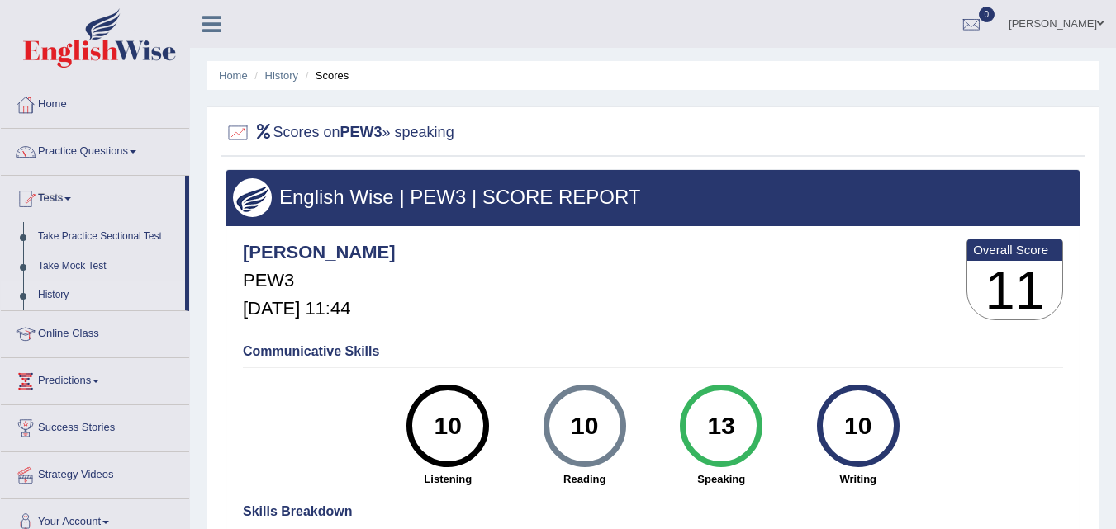
click at [56, 291] on link "History" at bounding box center [108, 296] width 154 height 30
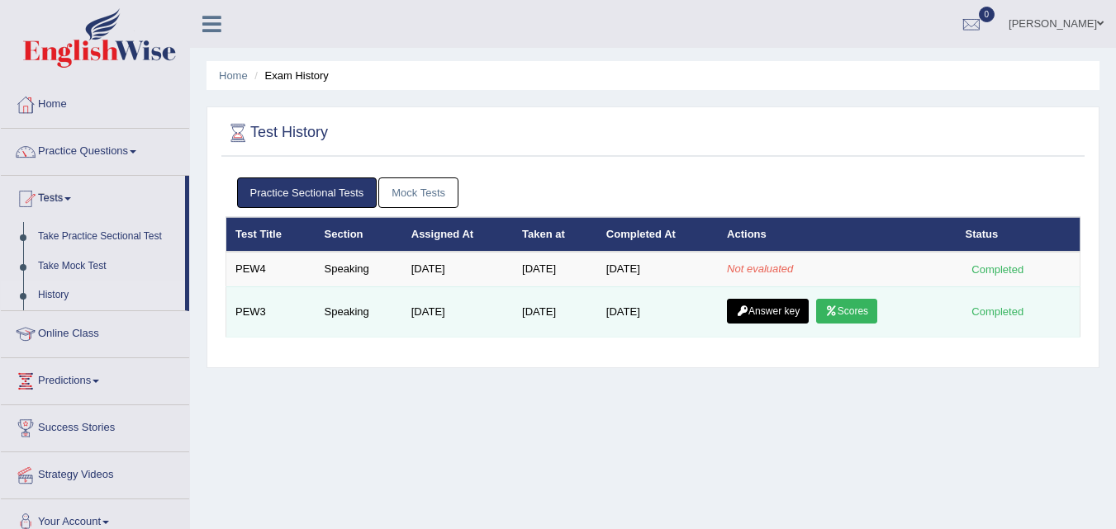
click at [858, 311] on link "Scores" at bounding box center [846, 311] width 61 height 25
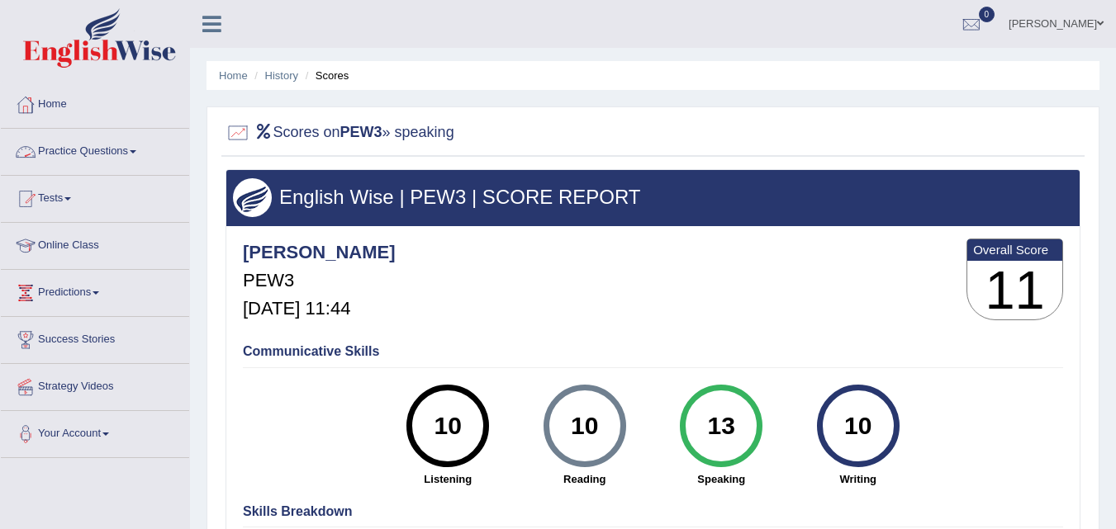
click at [137, 149] on link "Practice Questions" at bounding box center [95, 149] width 188 height 41
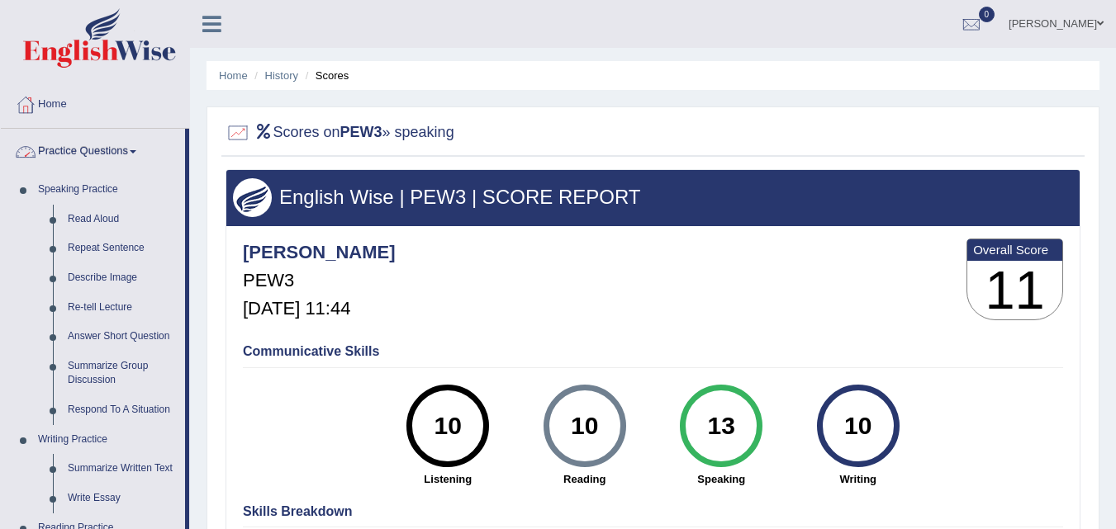
click at [520, 33] on ul "Hardeep kaur Toggle navigation Username: Hardeepmann Access Type: Online Subscr…" at bounding box center [791, 23] width 648 height 47
click at [134, 145] on link "Practice Questions" at bounding box center [93, 149] width 184 height 41
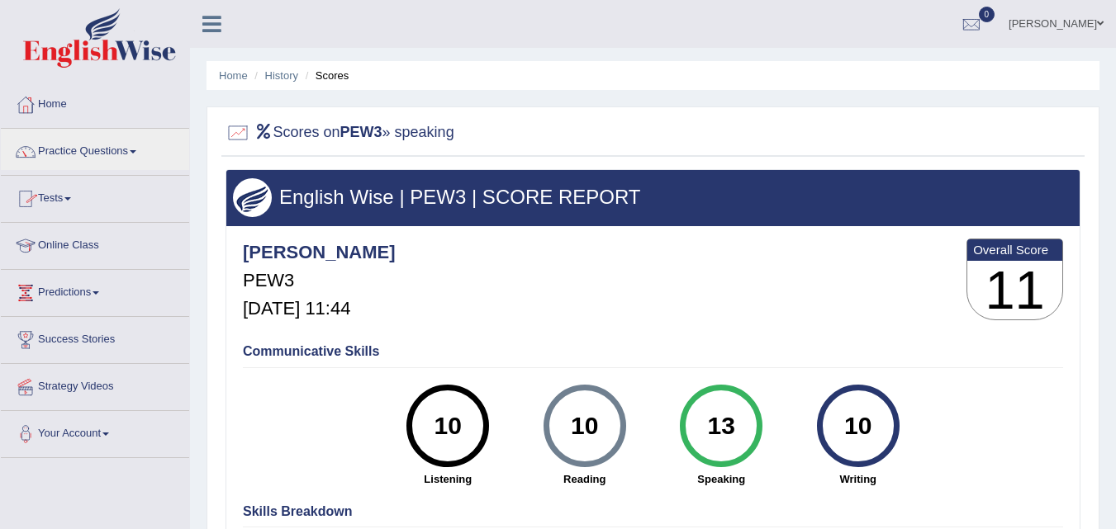
click at [71, 202] on link "Tests" at bounding box center [95, 196] width 188 height 41
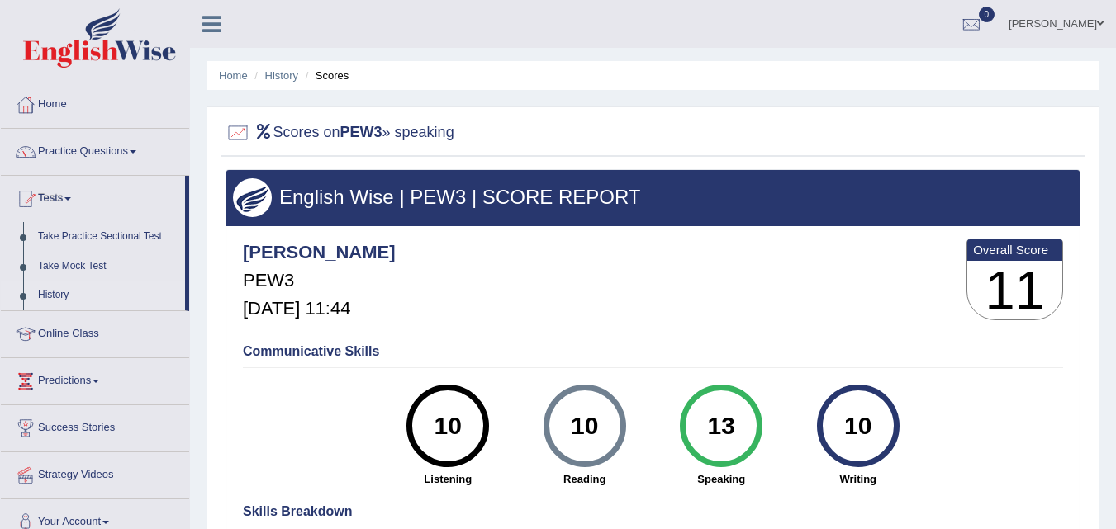
click at [54, 292] on link "History" at bounding box center [108, 296] width 154 height 30
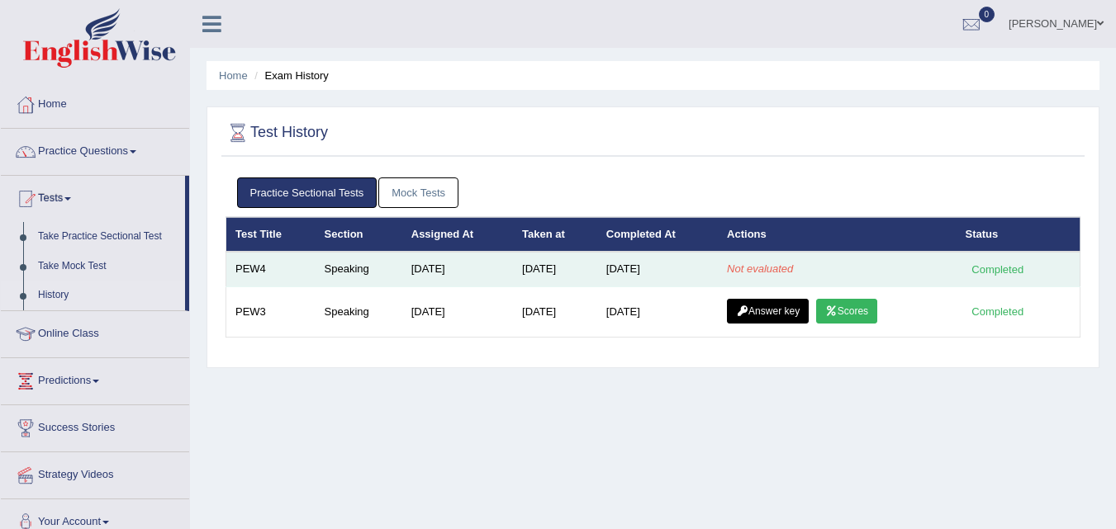
scroll to position [33, 0]
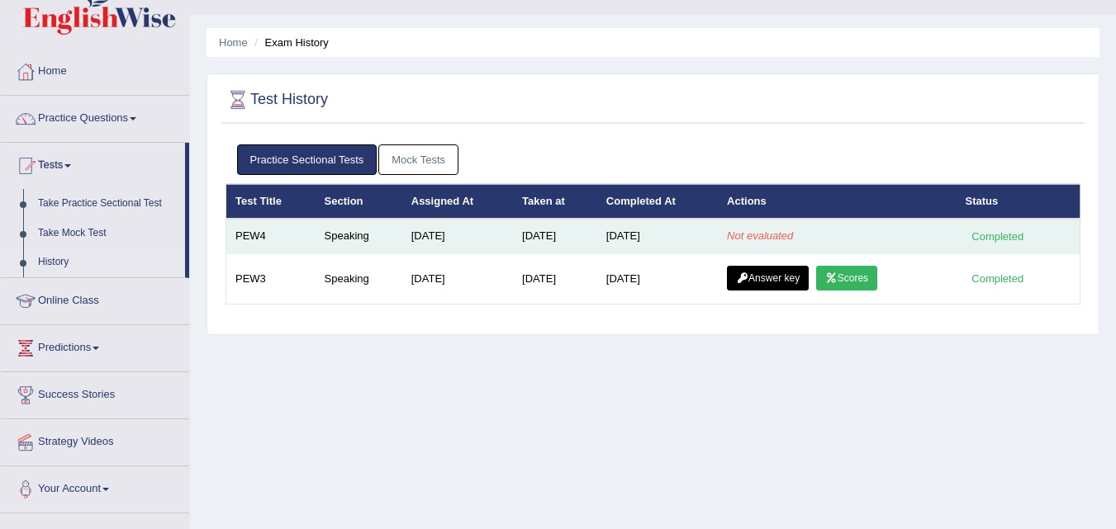
click at [552, 240] on td "[DATE]" at bounding box center [555, 236] width 84 height 35
click at [249, 246] on td "PEW4" at bounding box center [270, 236] width 89 height 35
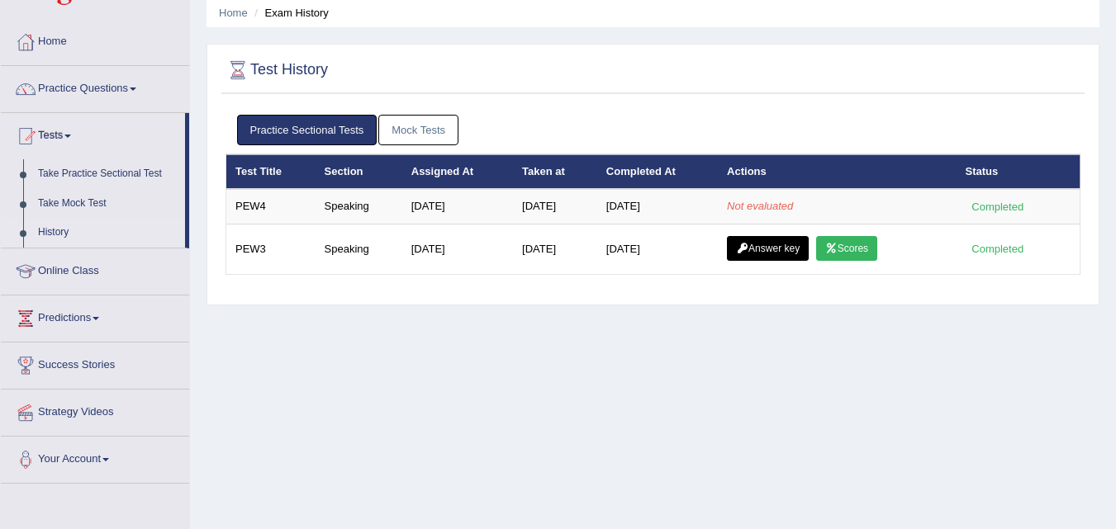
scroll to position [72, 0]
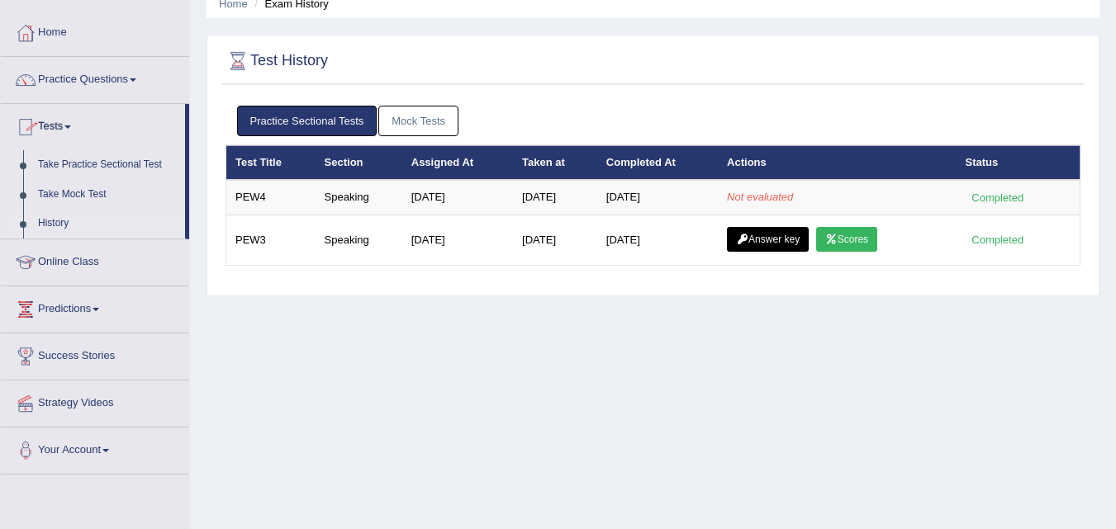
click at [428, 119] on link "Mock Tests" at bounding box center [418, 121] width 80 height 31
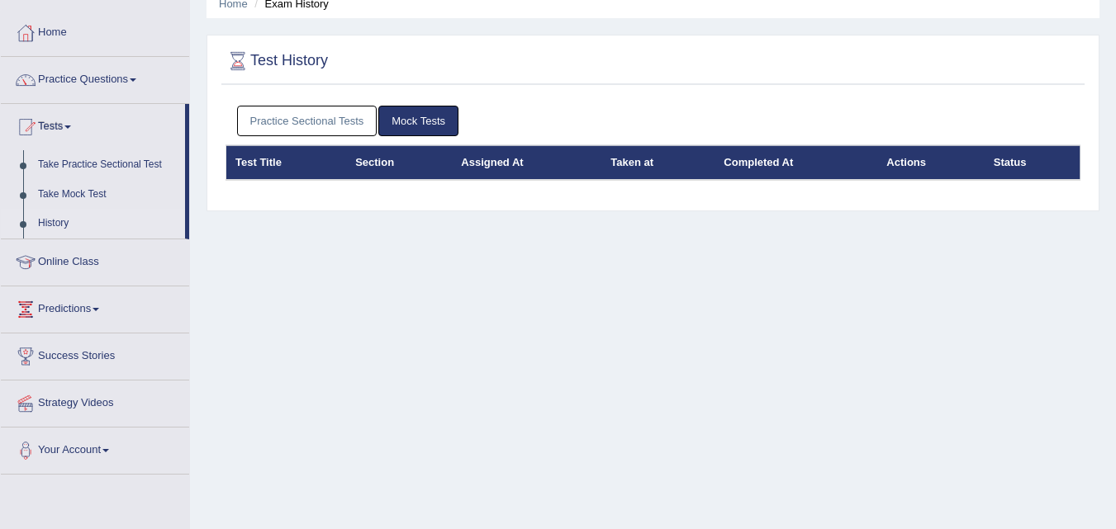
click at [276, 123] on link "Practice Sectional Tests" at bounding box center [307, 121] width 140 height 31
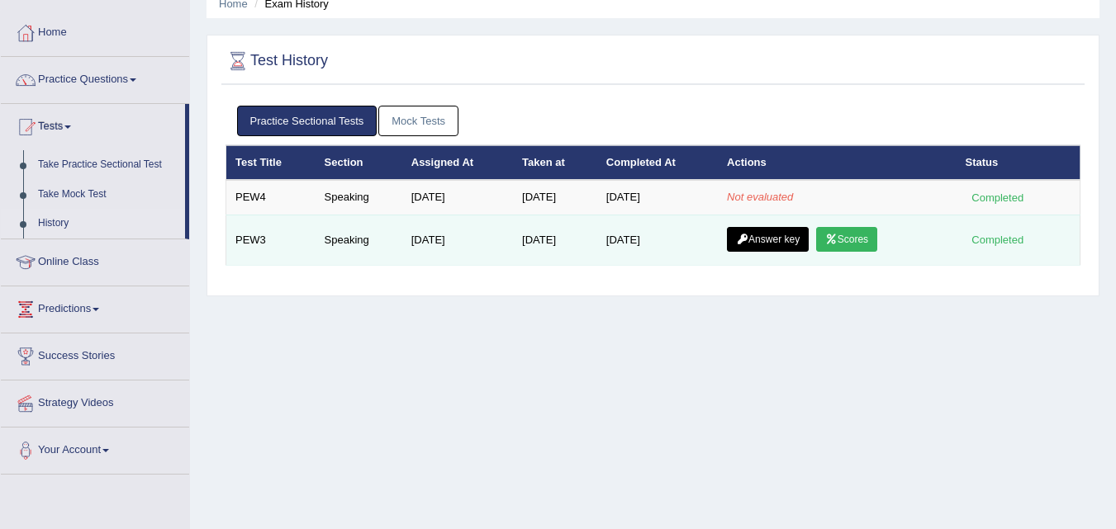
click at [781, 239] on link "Answer key" at bounding box center [768, 239] width 82 height 25
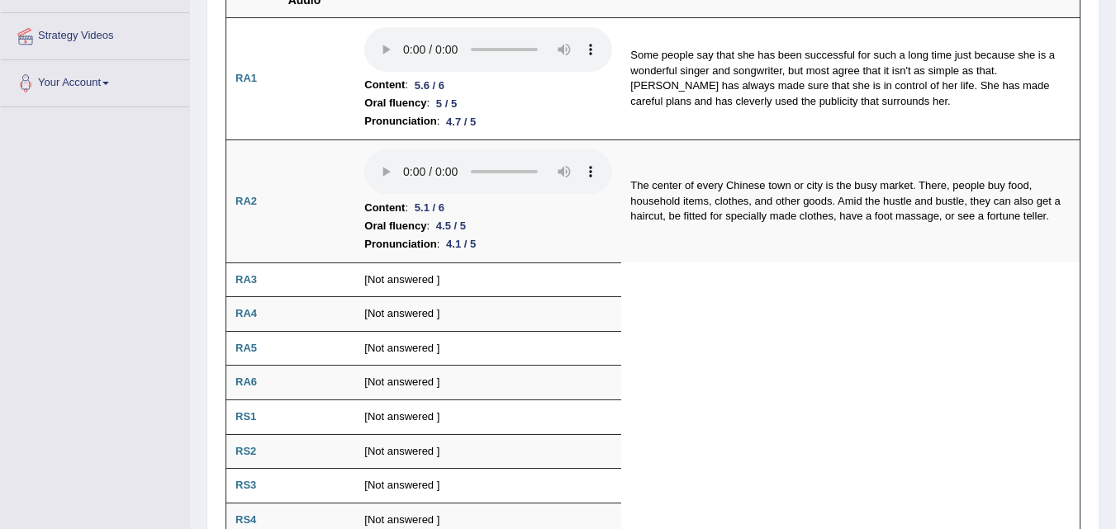
scroll to position [354, 0]
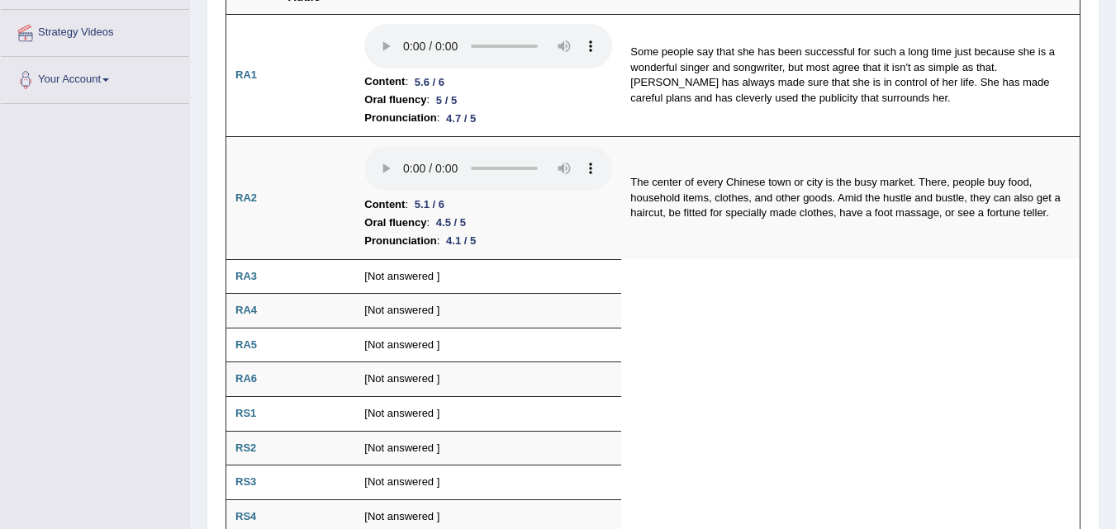
drag, startPoint x: 1122, startPoint y: 64, endPoint x: 1127, endPoint y: 166, distance: 102.5
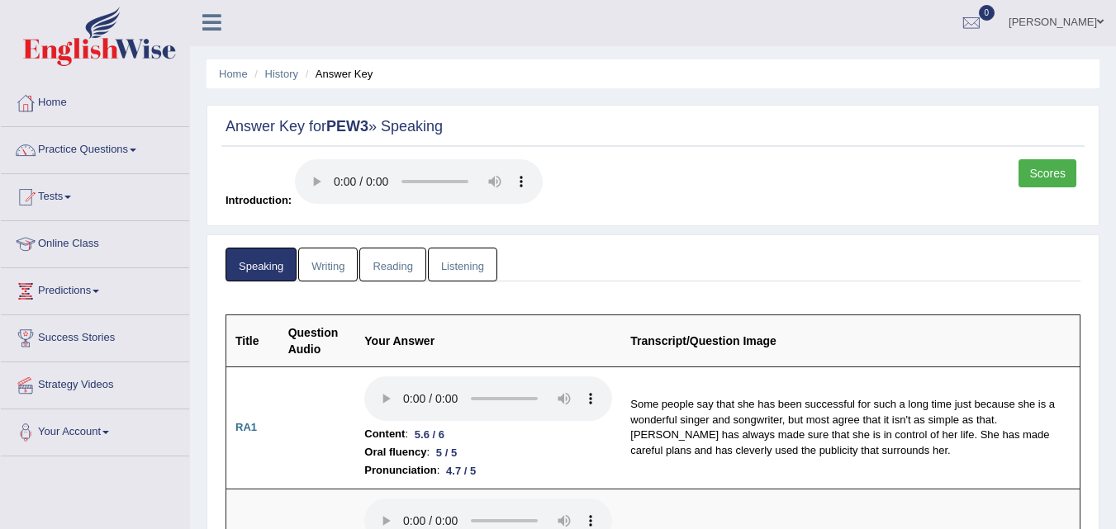
scroll to position [0, 0]
click at [64, 195] on link "Tests" at bounding box center [95, 196] width 188 height 41
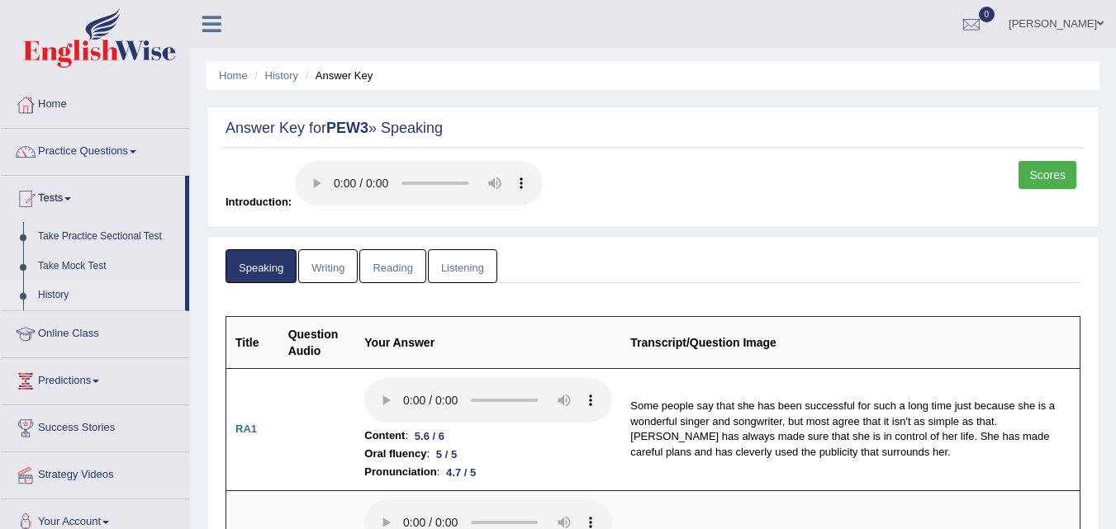
click at [45, 290] on link "History" at bounding box center [108, 296] width 154 height 30
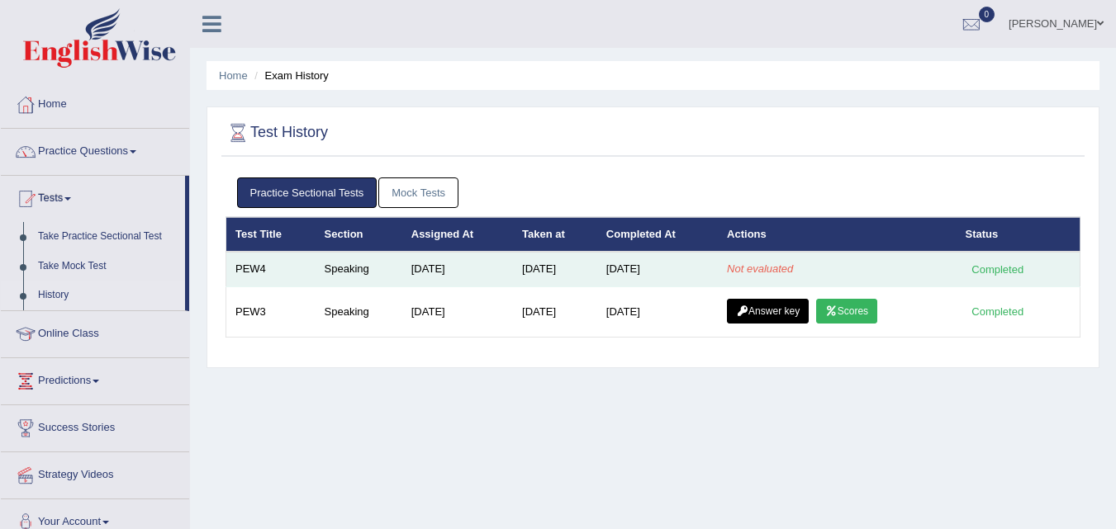
click at [761, 268] on em "Not evaluated" at bounding box center [760, 269] width 66 height 12
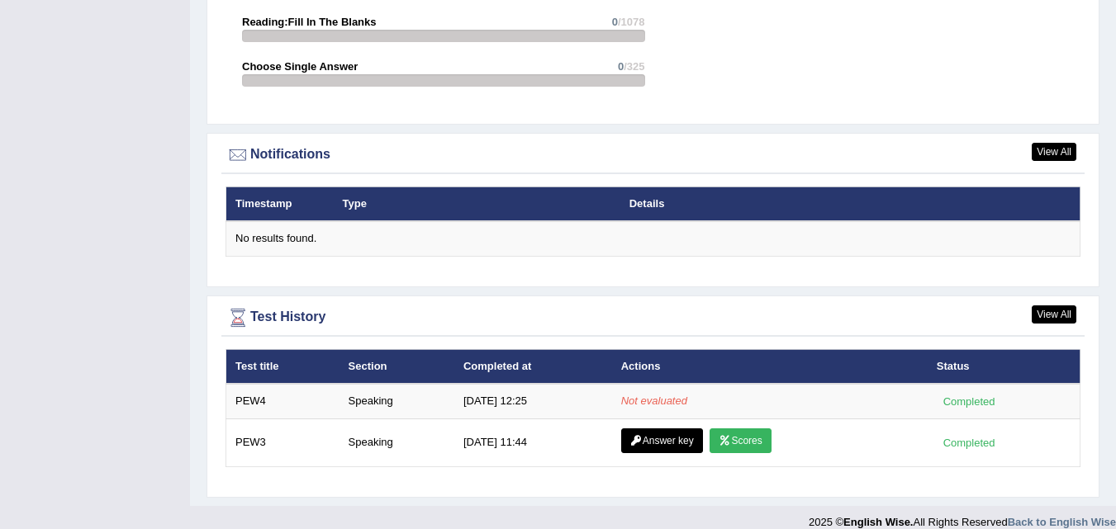
scroll to position [1955, 0]
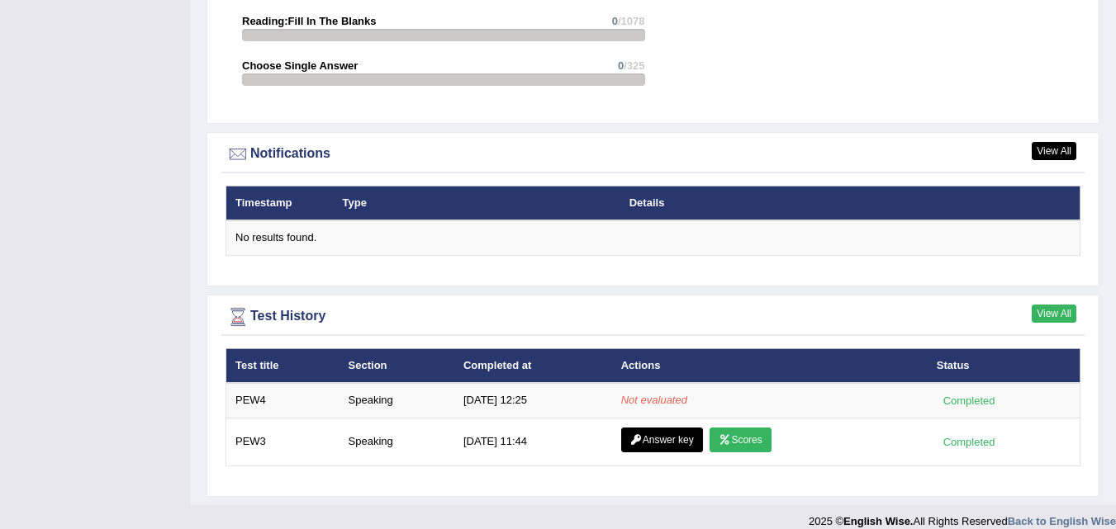
click at [1055, 305] on link "View All" at bounding box center [1053, 314] width 45 height 18
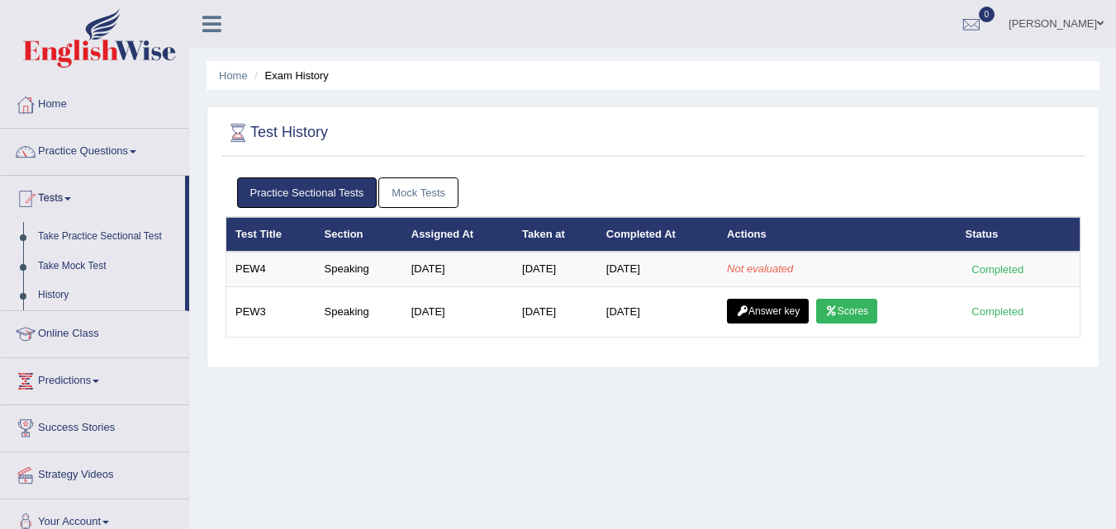
click at [89, 236] on link "Take Practice Sectional Test" at bounding box center [108, 237] width 154 height 30
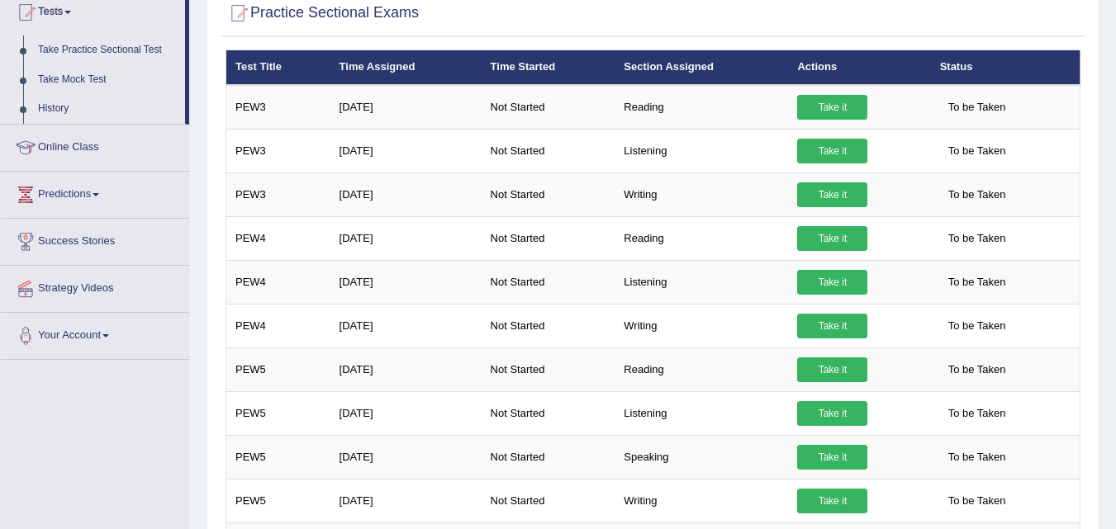
click at [50, 106] on link "History" at bounding box center [108, 109] width 154 height 30
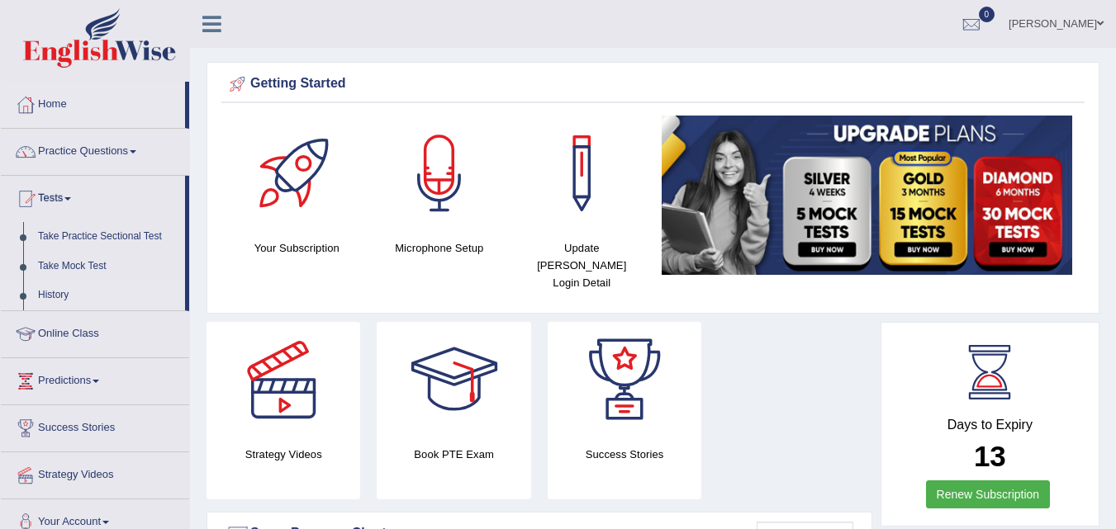
click at [45, 294] on link "History" at bounding box center [108, 296] width 154 height 30
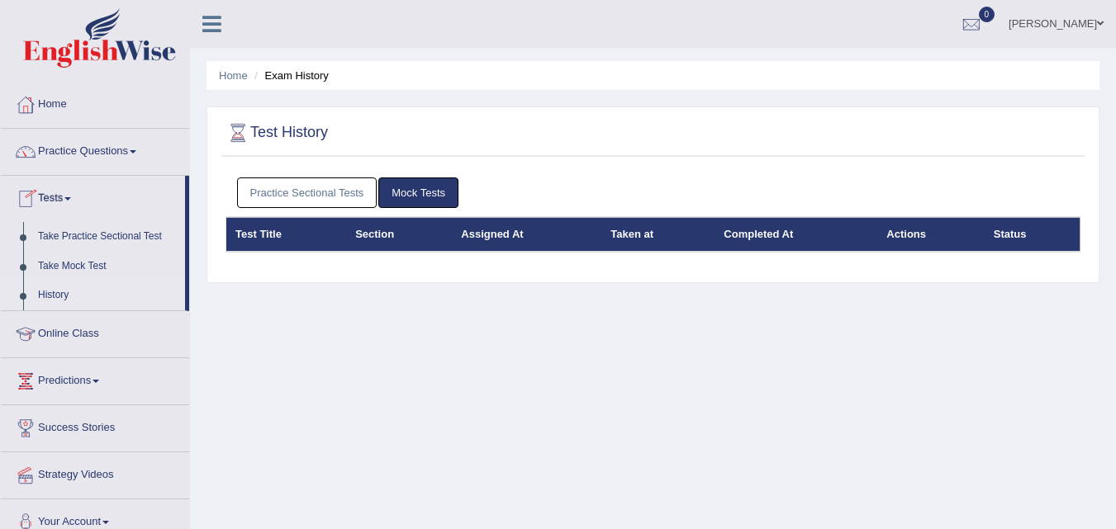
click at [295, 193] on link "Practice Sectional Tests" at bounding box center [307, 193] width 140 height 31
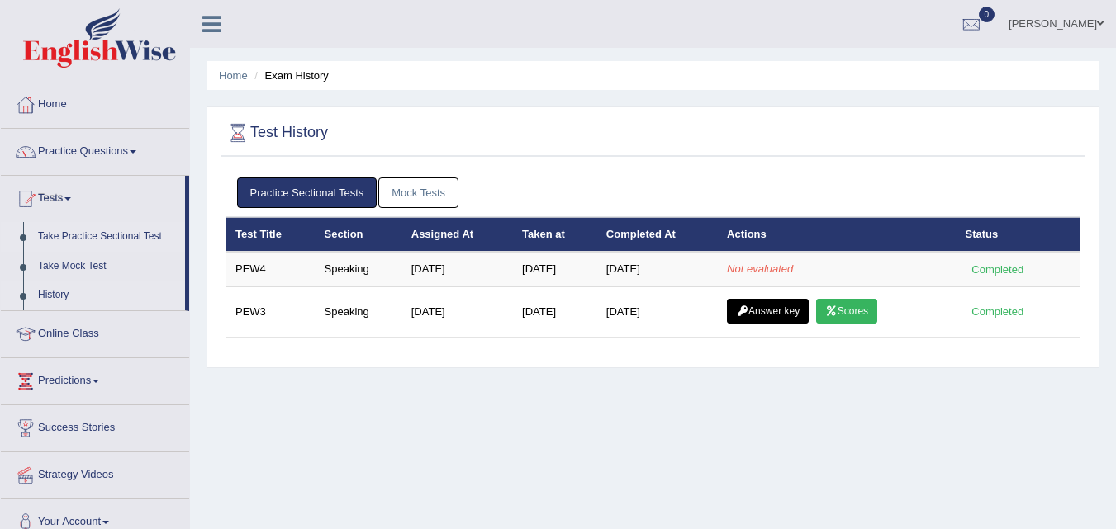
click at [97, 233] on link "Take Practice Sectional Test" at bounding box center [108, 237] width 154 height 30
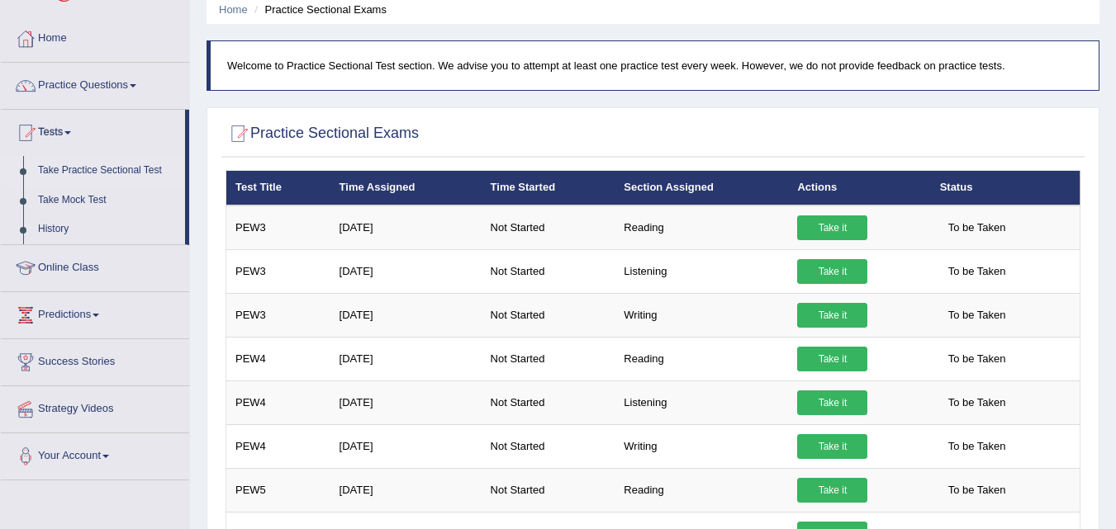
scroll to position [66, 0]
click at [59, 228] on link "History" at bounding box center [108, 230] width 154 height 30
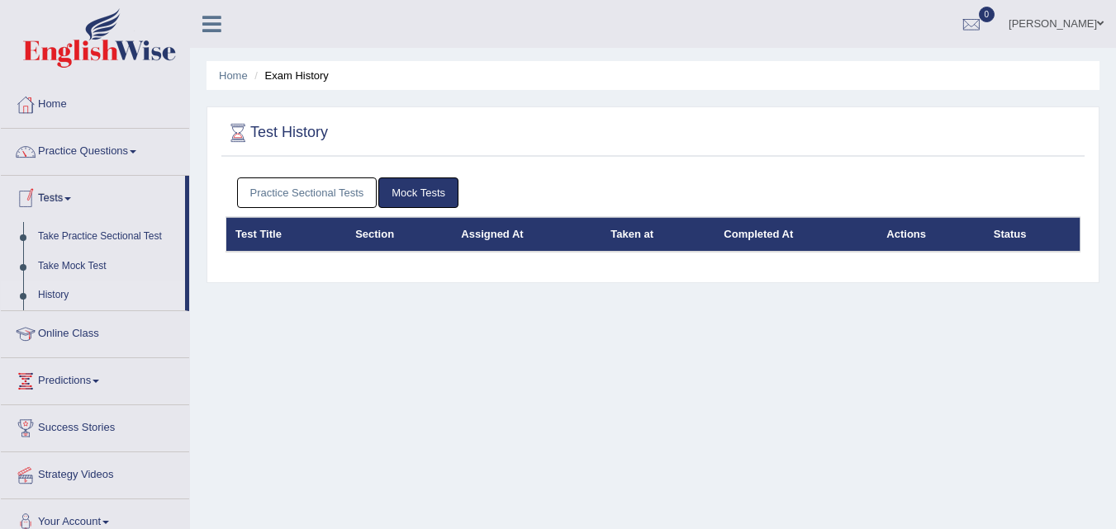
click at [320, 187] on link "Practice Sectional Tests" at bounding box center [307, 193] width 140 height 31
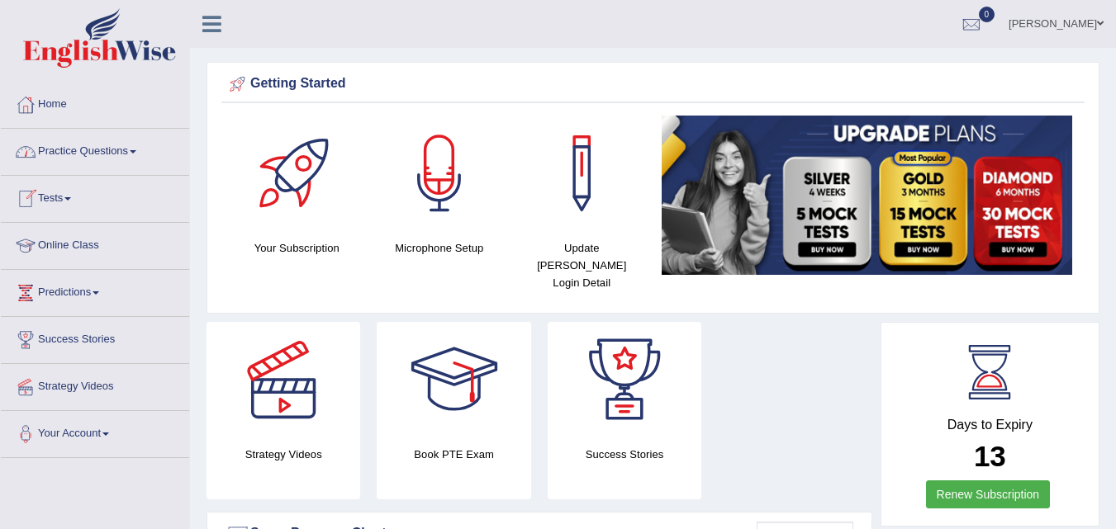
click at [71, 197] on link "Tests" at bounding box center [95, 196] width 188 height 41
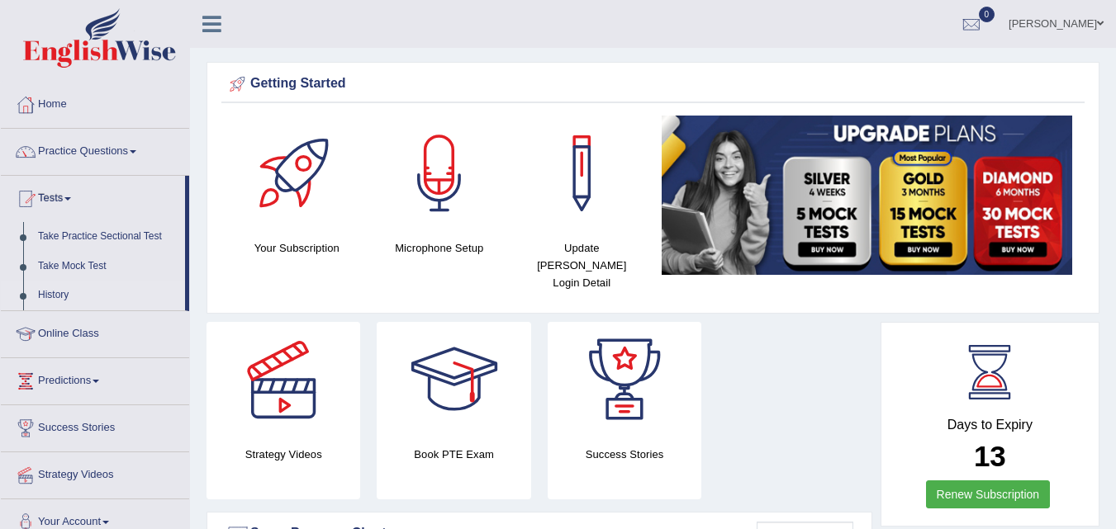
click at [46, 291] on link "History" at bounding box center [108, 296] width 154 height 30
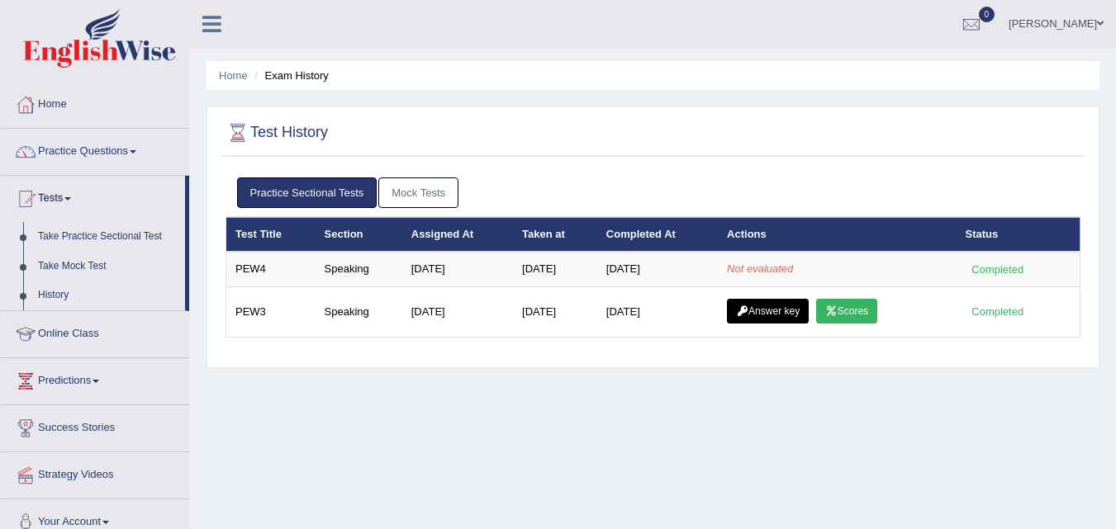
click at [108, 154] on link "Practice Questions" at bounding box center [95, 149] width 188 height 41
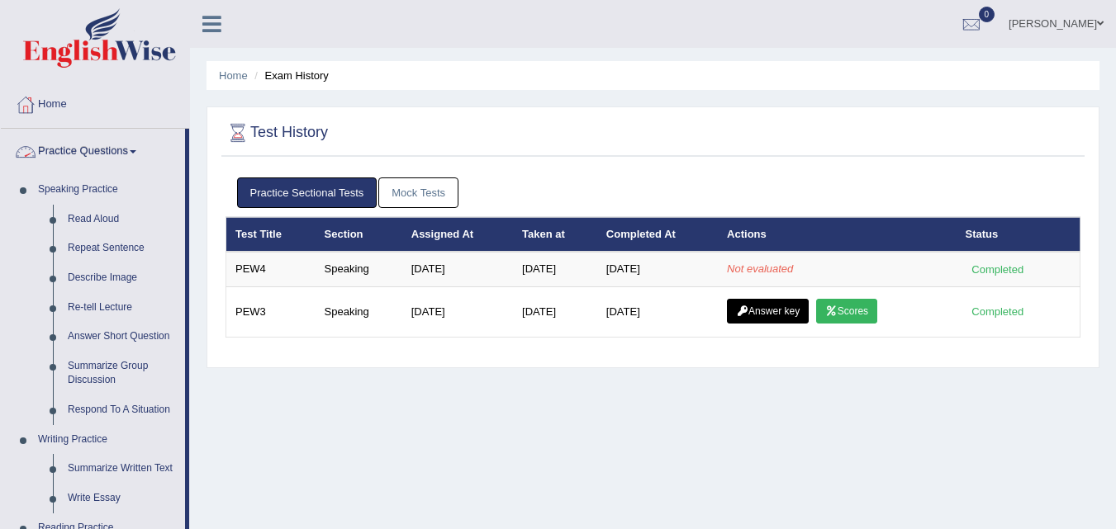
click at [136, 150] on span at bounding box center [133, 151] width 7 height 3
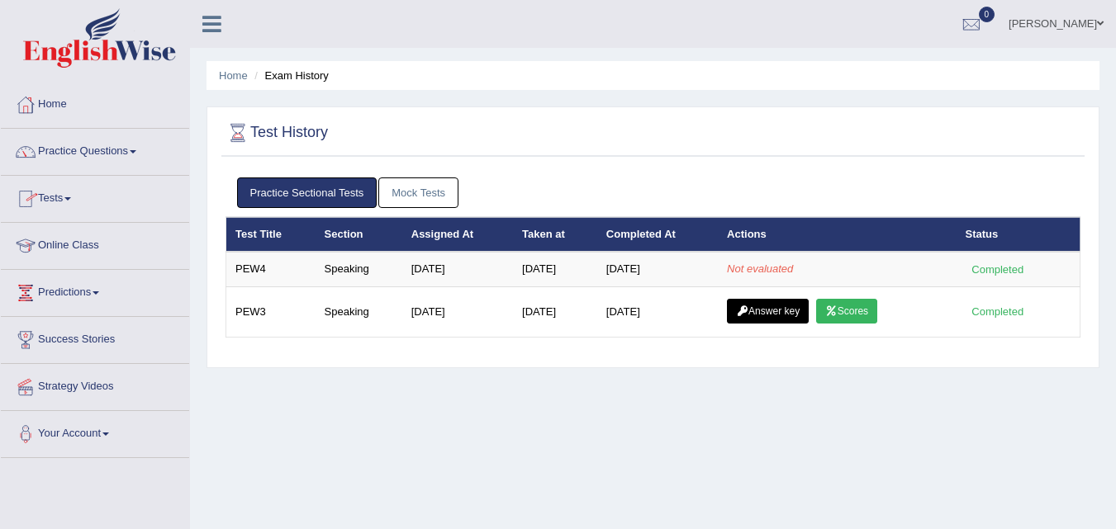
click at [64, 247] on link "Online Class" at bounding box center [95, 243] width 188 height 41
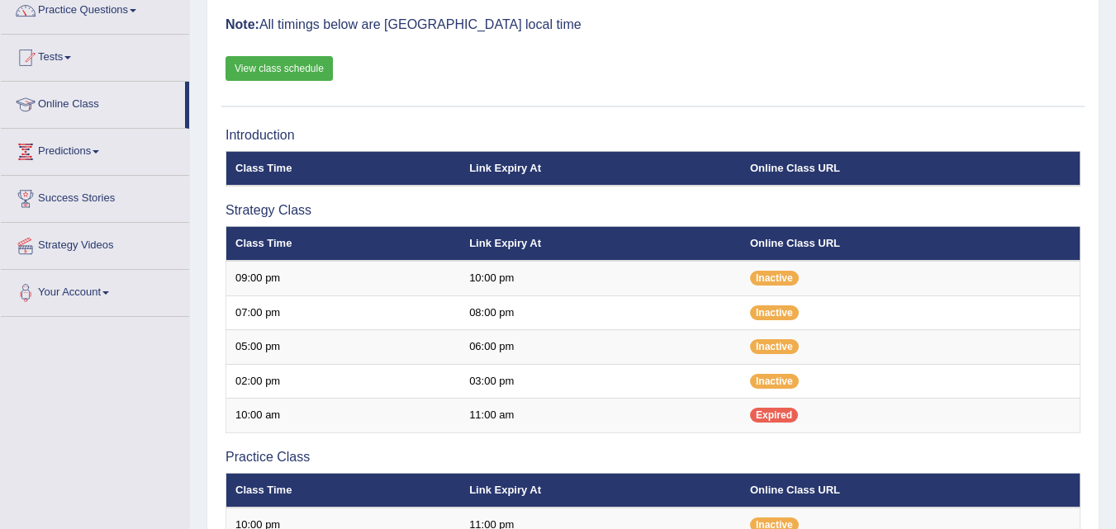
scroll to position [165, 0]
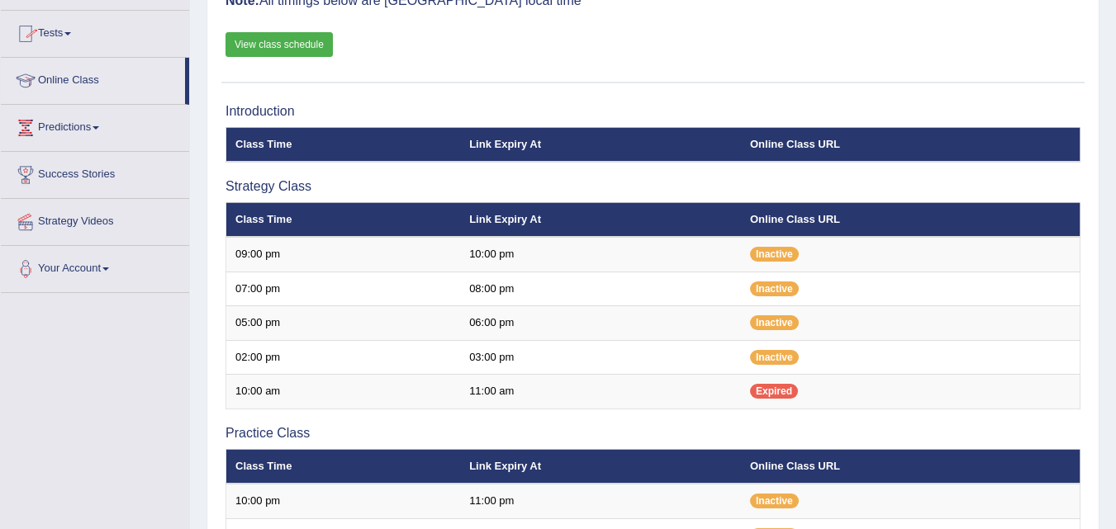
click at [72, 36] on link "Tests" at bounding box center [95, 31] width 188 height 41
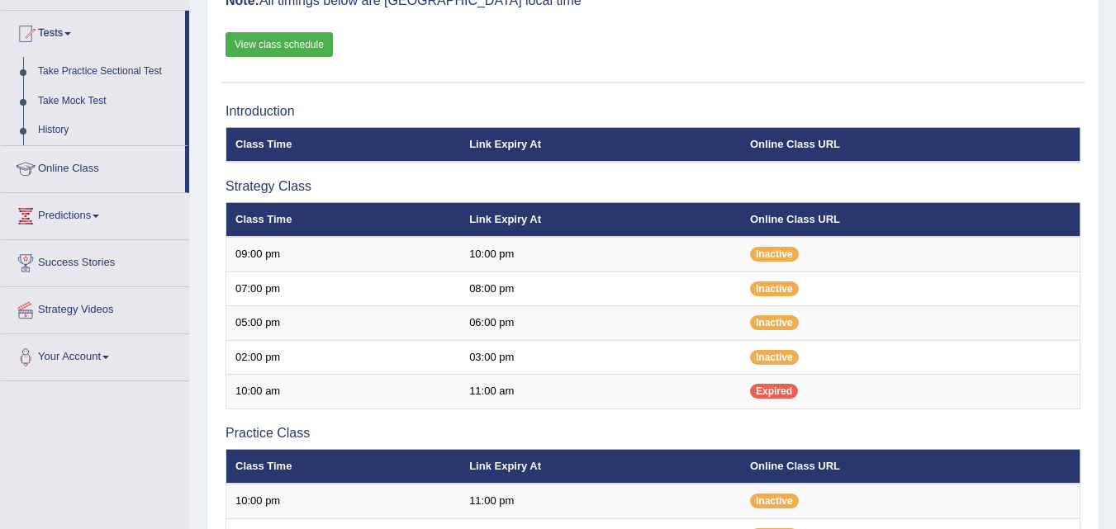
click at [50, 126] on link "History" at bounding box center [108, 131] width 154 height 30
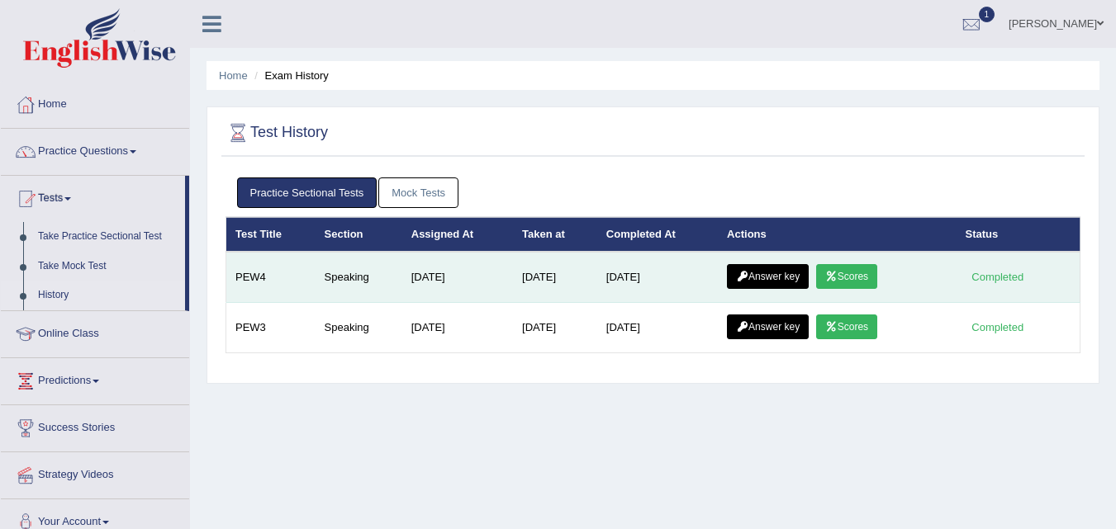
click at [847, 277] on link "Scores" at bounding box center [846, 276] width 61 height 25
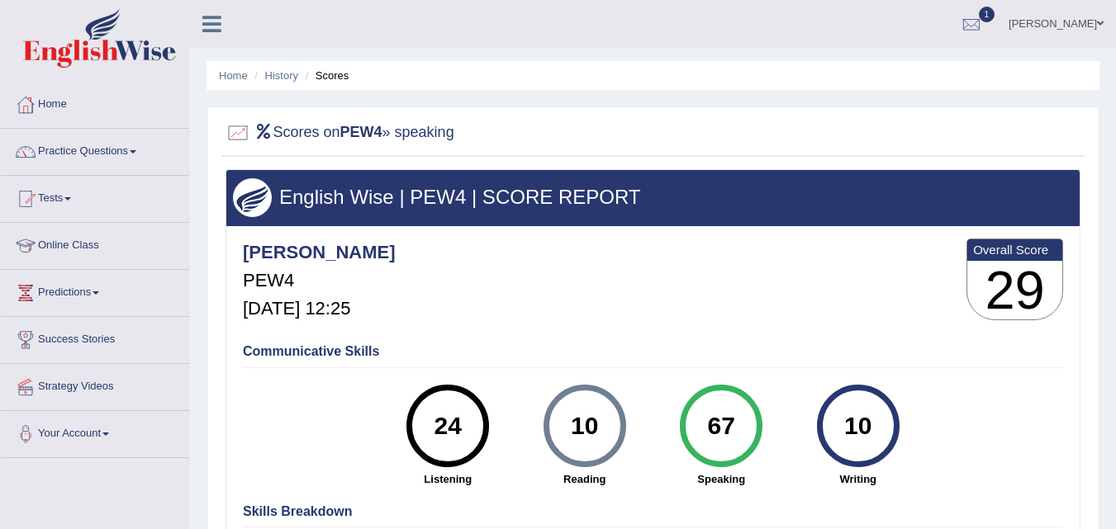
click at [71, 197] on span at bounding box center [67, 198] width 7 height 3
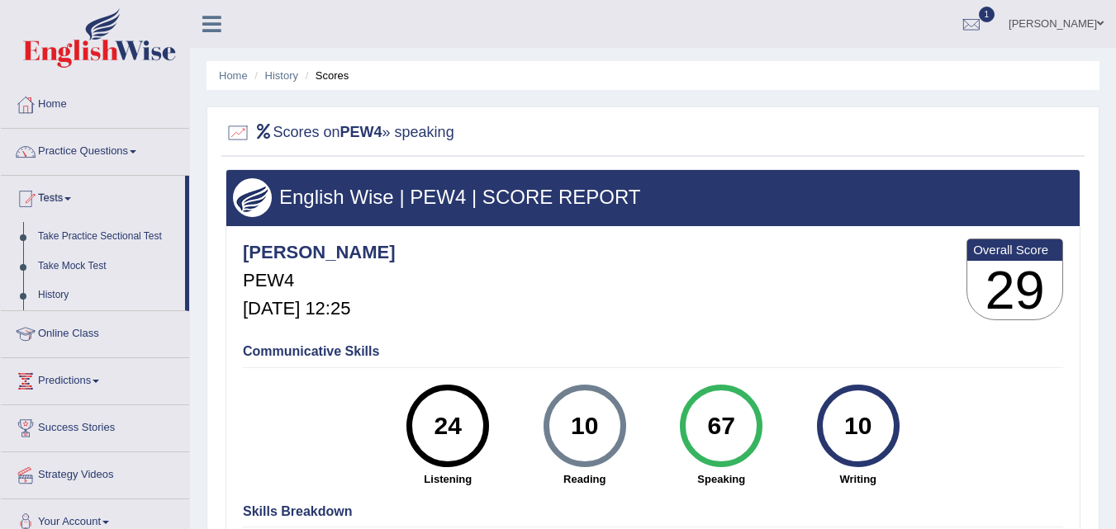
click at [55, 289] on link "History" at bounding box center [108, 296] width 154 height 30
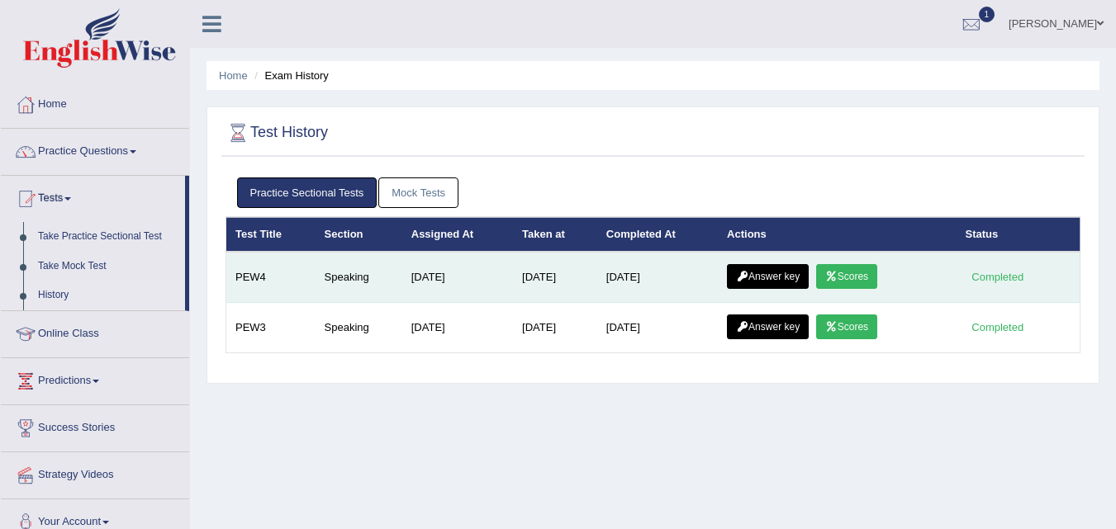
click at [763, 277] on link "Answer key" at bounding box center [768, 276] width 82 height 25
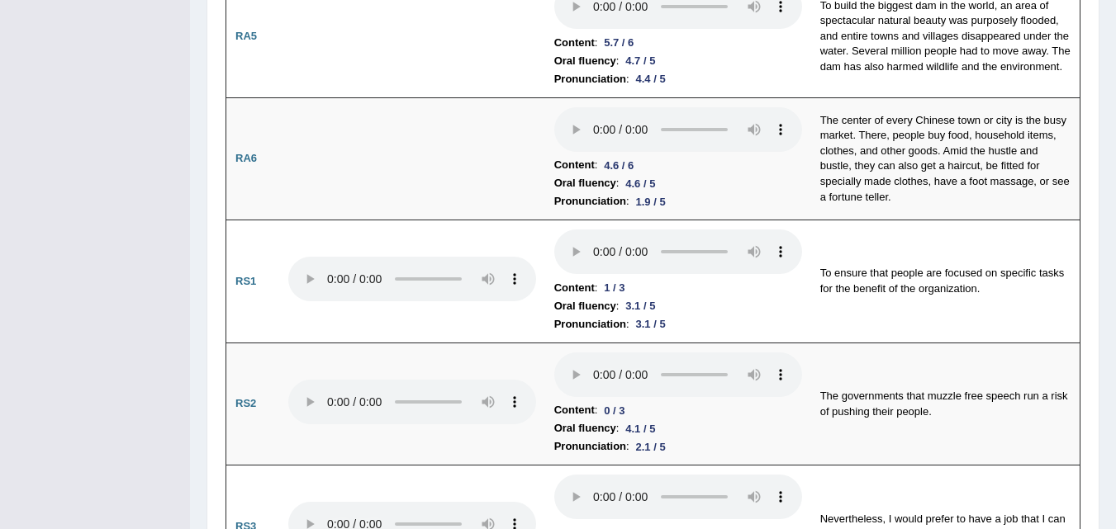
scroll to position [901, 0]
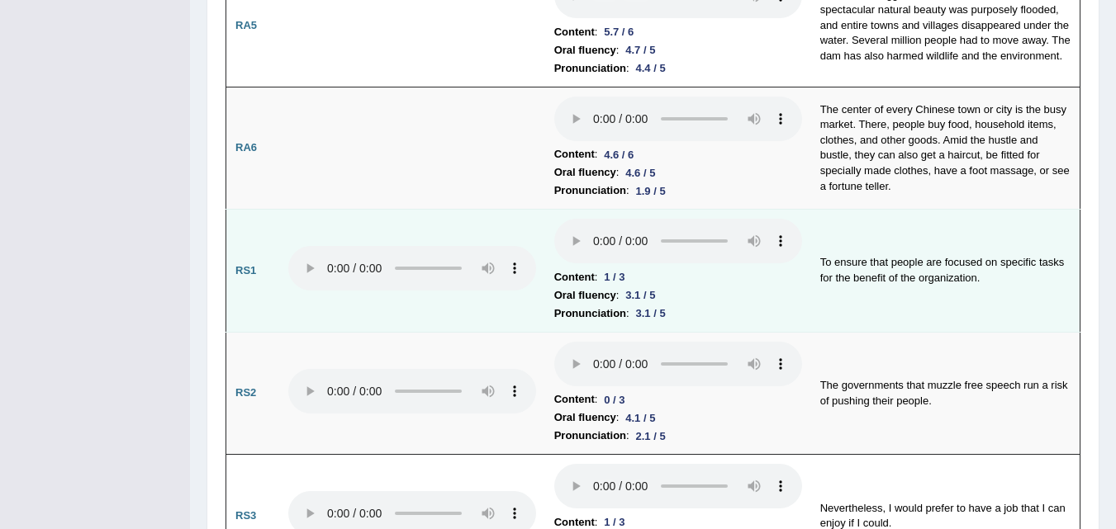
click at [551, 236] on td "Content : 1 / 3 Oral fluency : 3.1 / 5 Pronunciation : 3.1 / 5" at bounding box center [678, 271] width 266 height 123
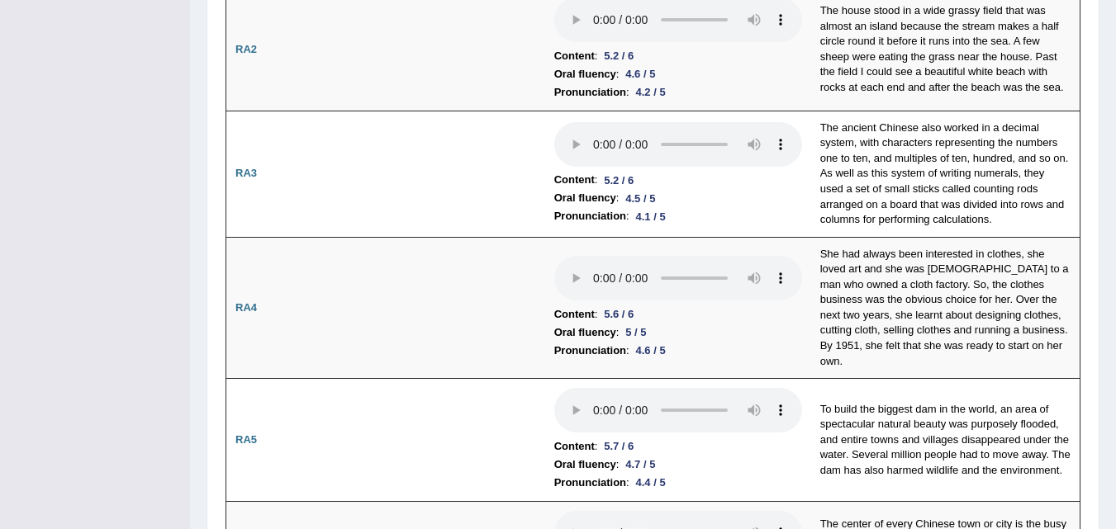
scroll to position [0, 0]
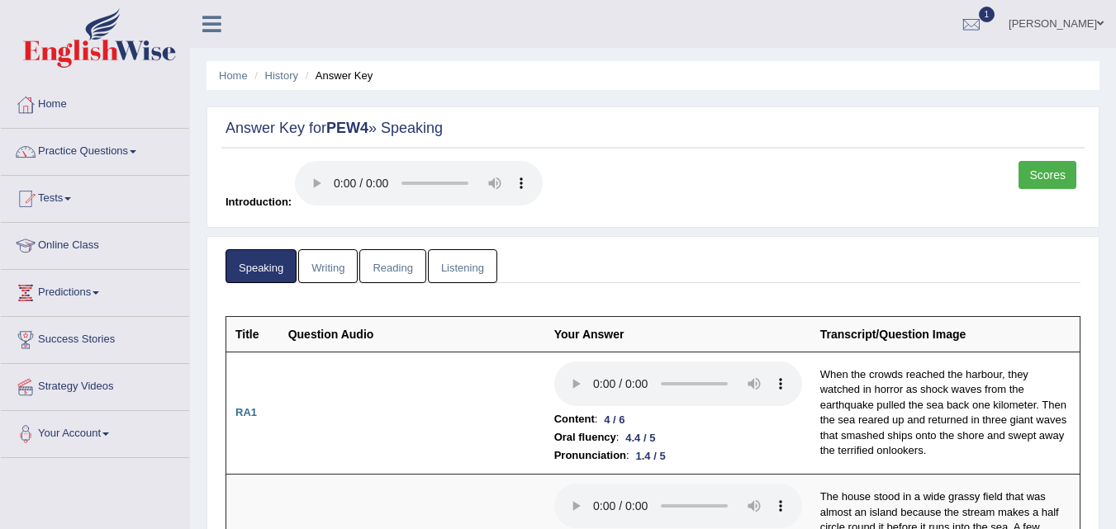
click at [1054, 176] on link "Scores" at bounding box center [1047, 175] width 58 height 28
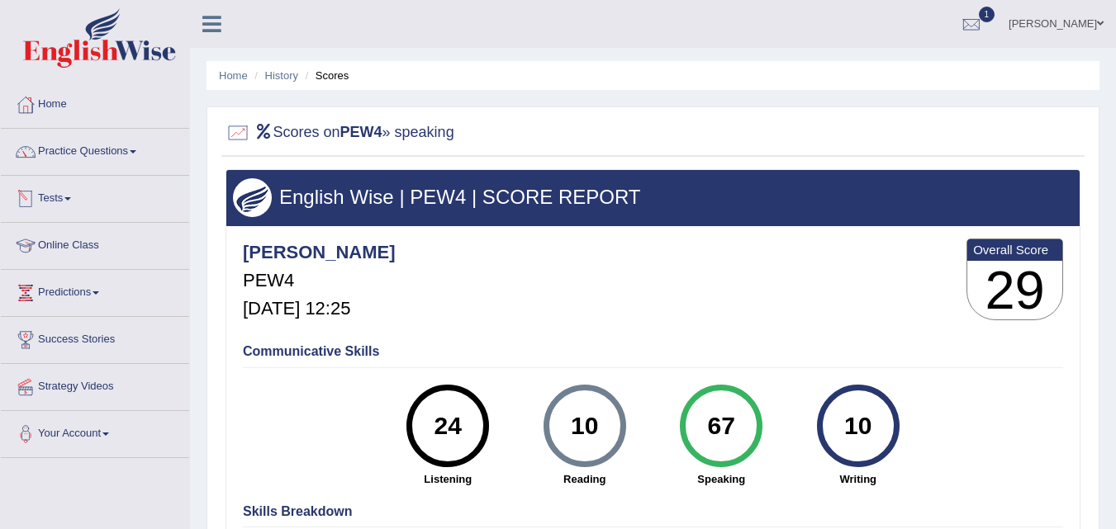
click at [72, 194] on link "Tests" at bounding box center [95, 196] width 188 height 41
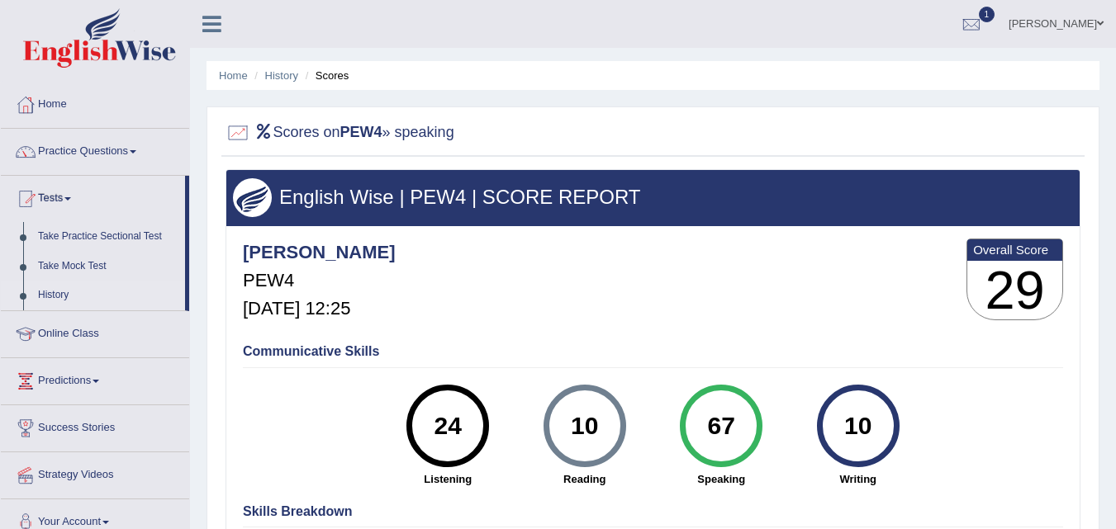
click at [54, 292] on link "History" at bounding box center [108, 296] width 154 height 30
